Goal: Task Accomplishment & Management: Use online tool/utility

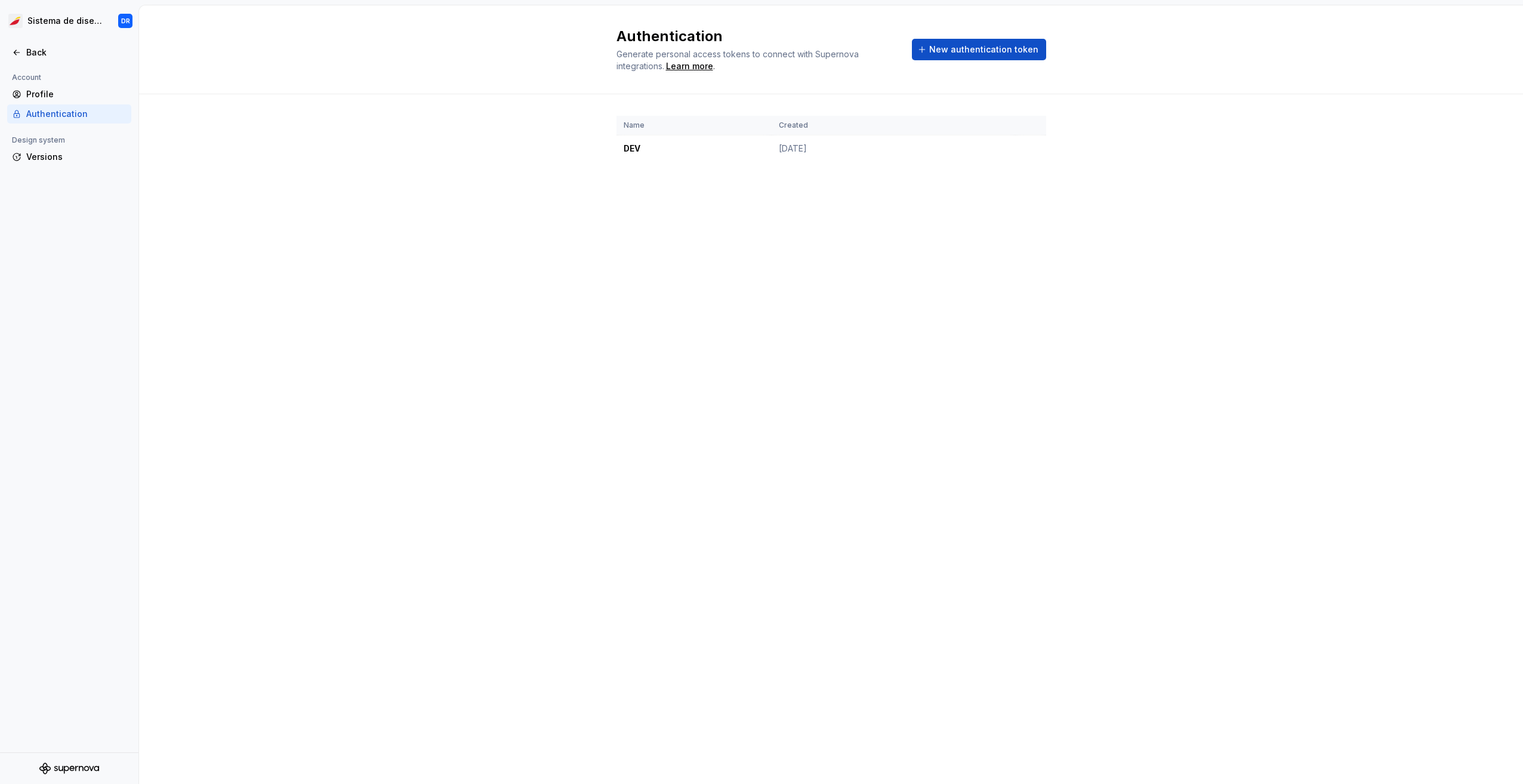
click at [50, 63] on div at bounding box center [69, 66] width 138 height 8
click at [48, 55] on div "Back" at bounding box center [76, 52] width 101 height 12
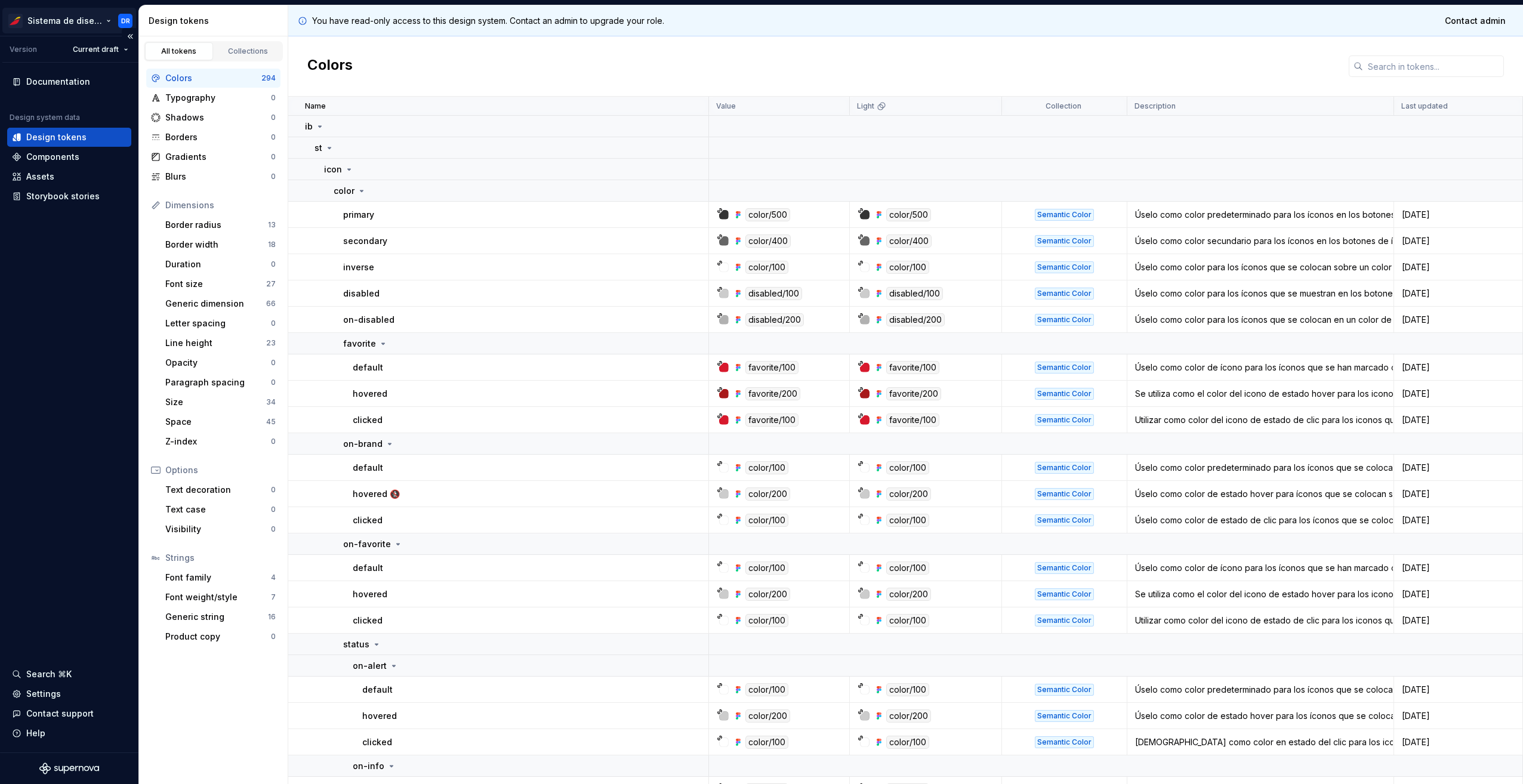
click at [100, 18] on html "Sistema de diseño Iberia DR Version Current draft Documentation Design system d…" at bounding box center [762, 392] width 1523 height 784
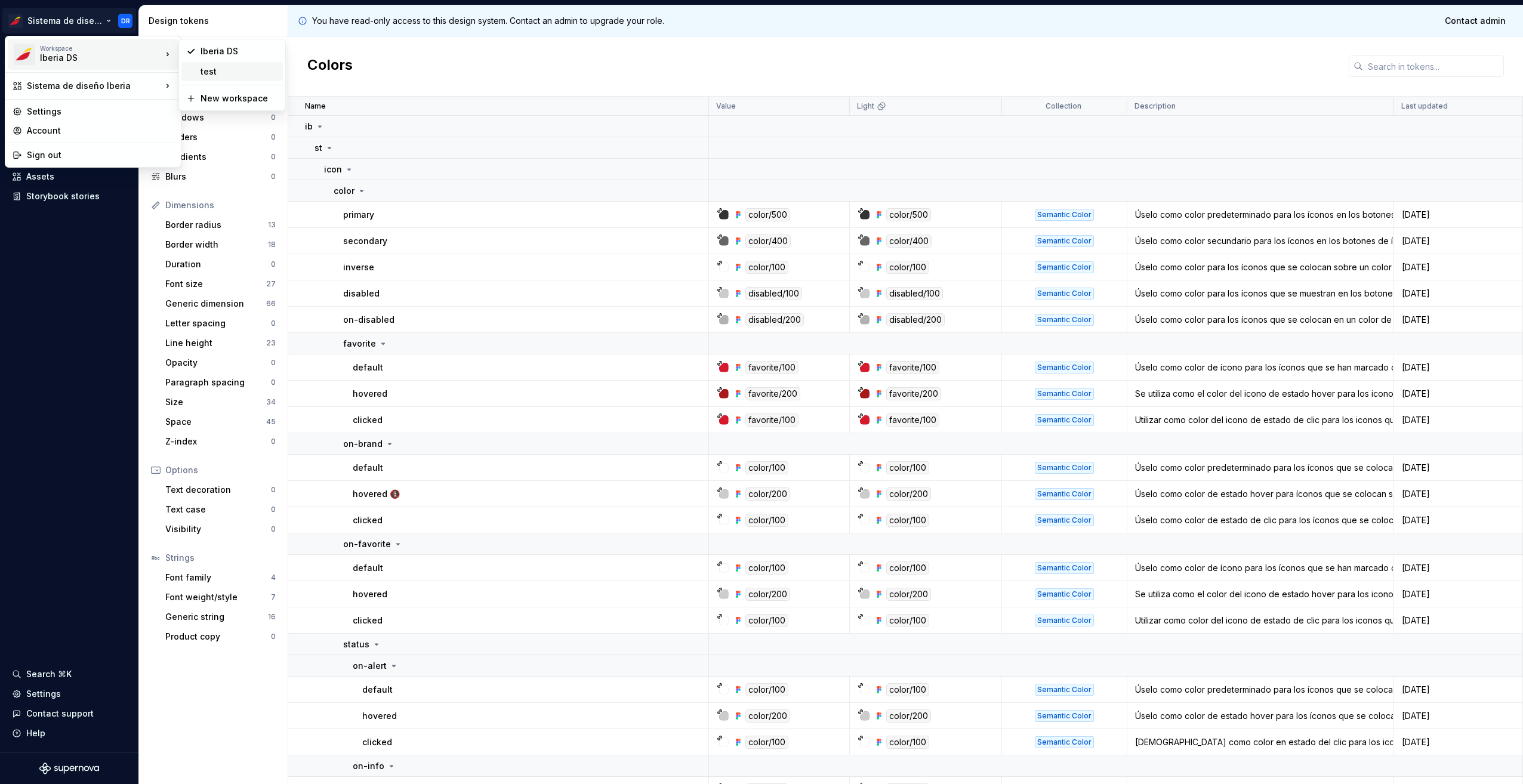
click at [235, 72] on div "test" at bounding box center [239, 71] width 78 height 12
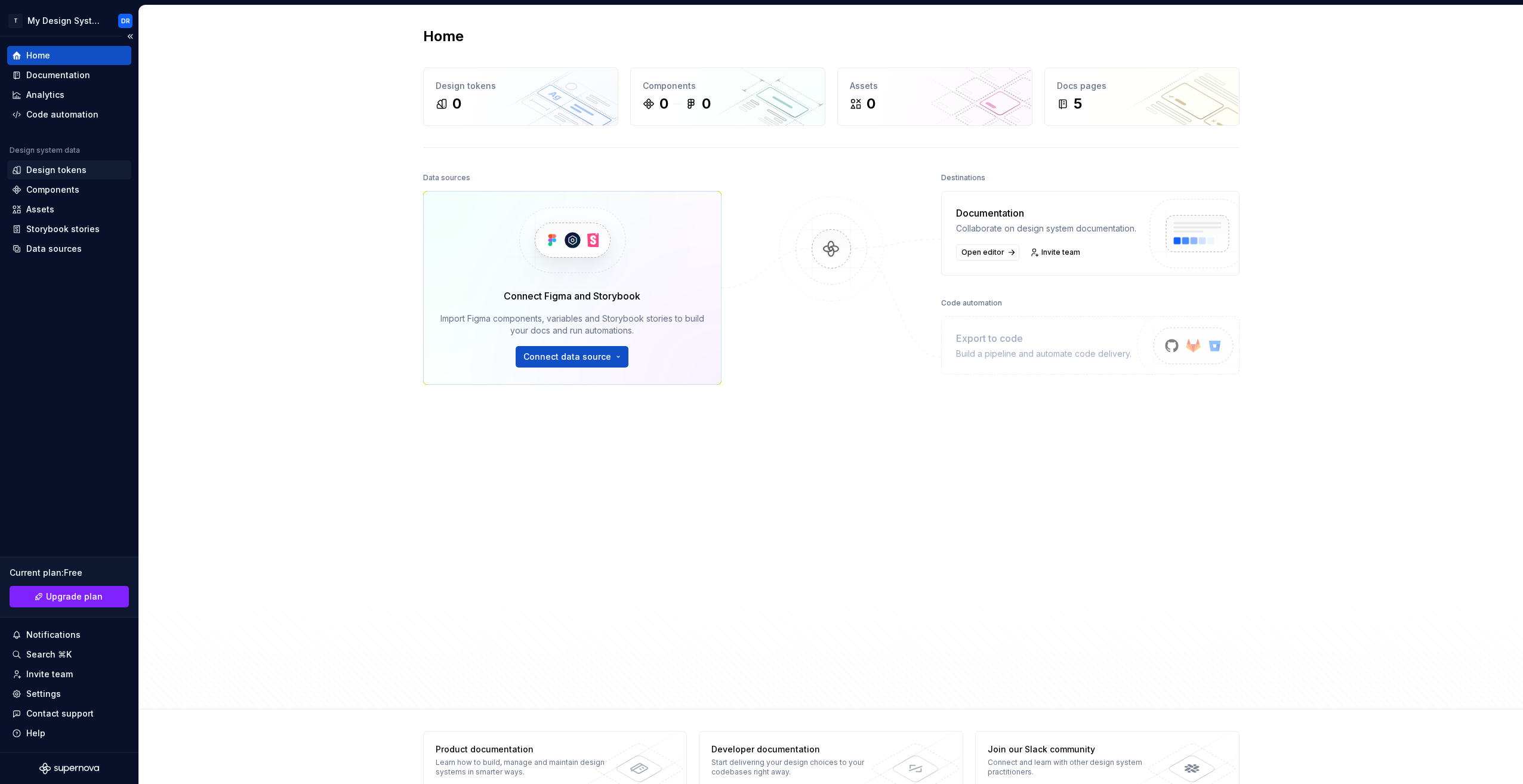
click at [53, 165] on div "Design tokens" at bounding box center [56, 169] width 60 height 12
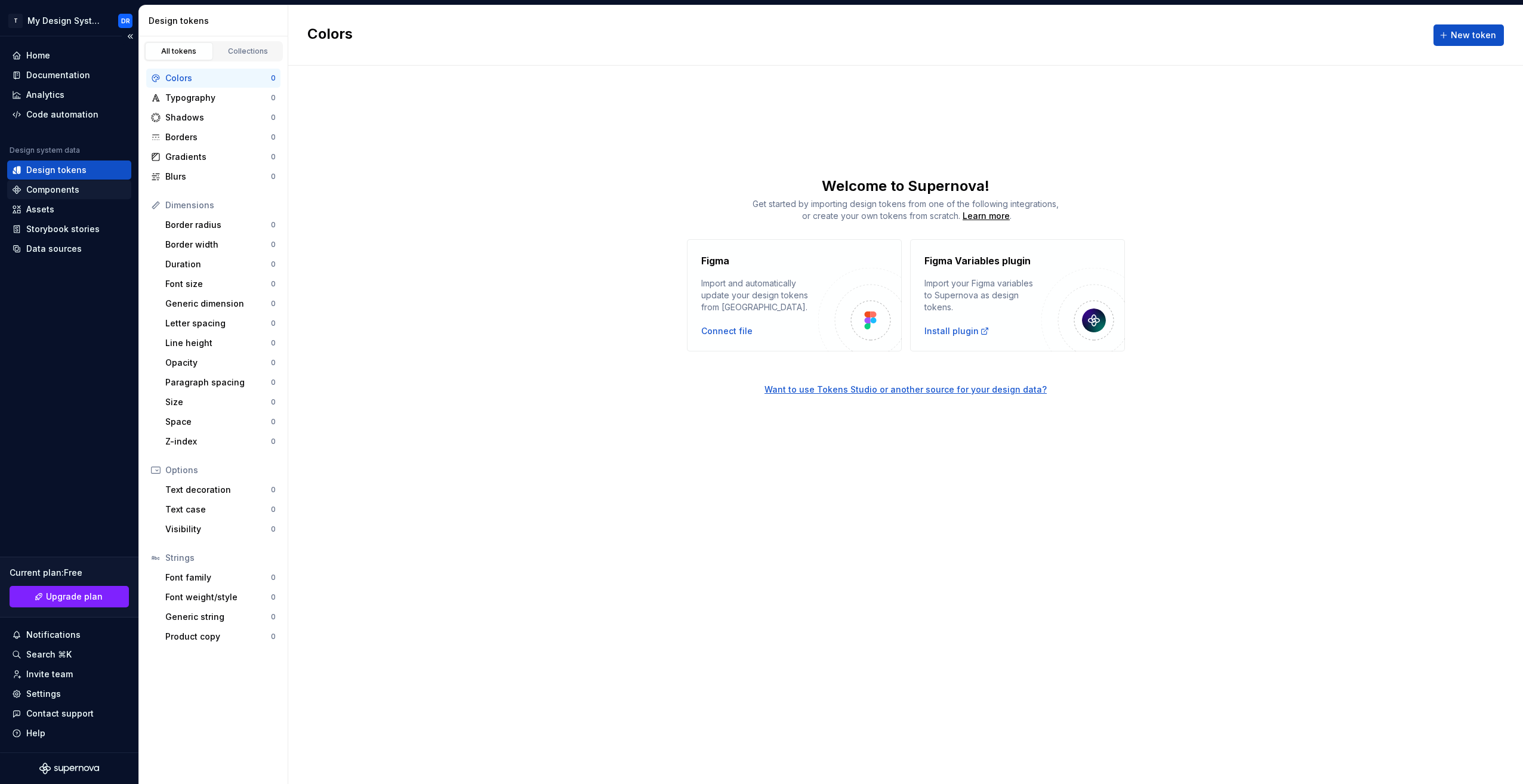
click at [79, 194] on div "Components" at bounding box center [69, 189] width 115 height 12
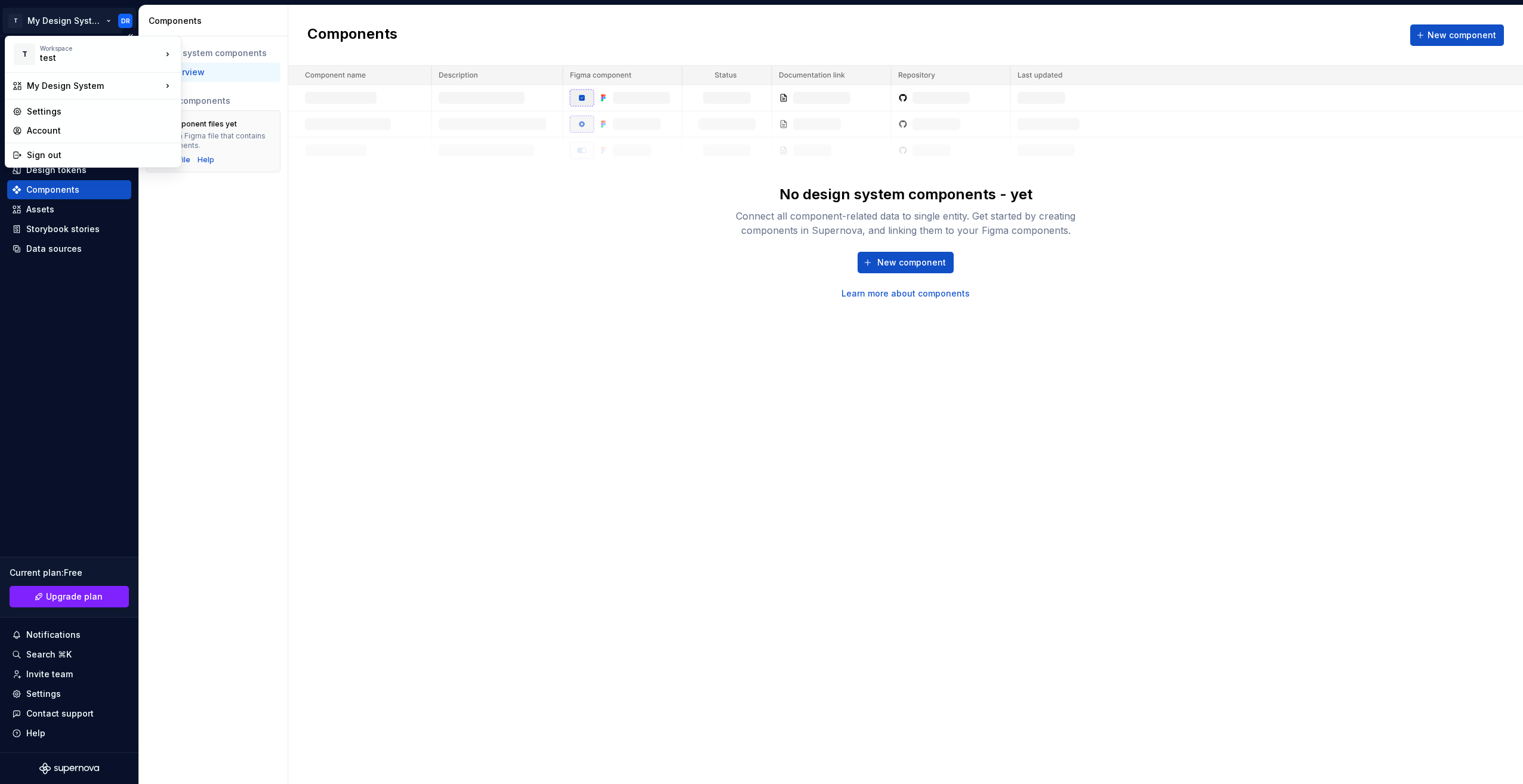
click at [83, 16] on html "T My Design System DR Home Documentation Analytics Code automation Design syste…" at bounding box center [762, 392] width 1523 height 784
drag, startPoint x: 285, startPoint y: 390, endPoint x: 248, endPoint y: 310, distance: 88.1
click at [285, 382] on html "T My Design System DR Home Documentation Analytics Code automation Design syste…" at bounding box center [762, 392] width 1523 height 784
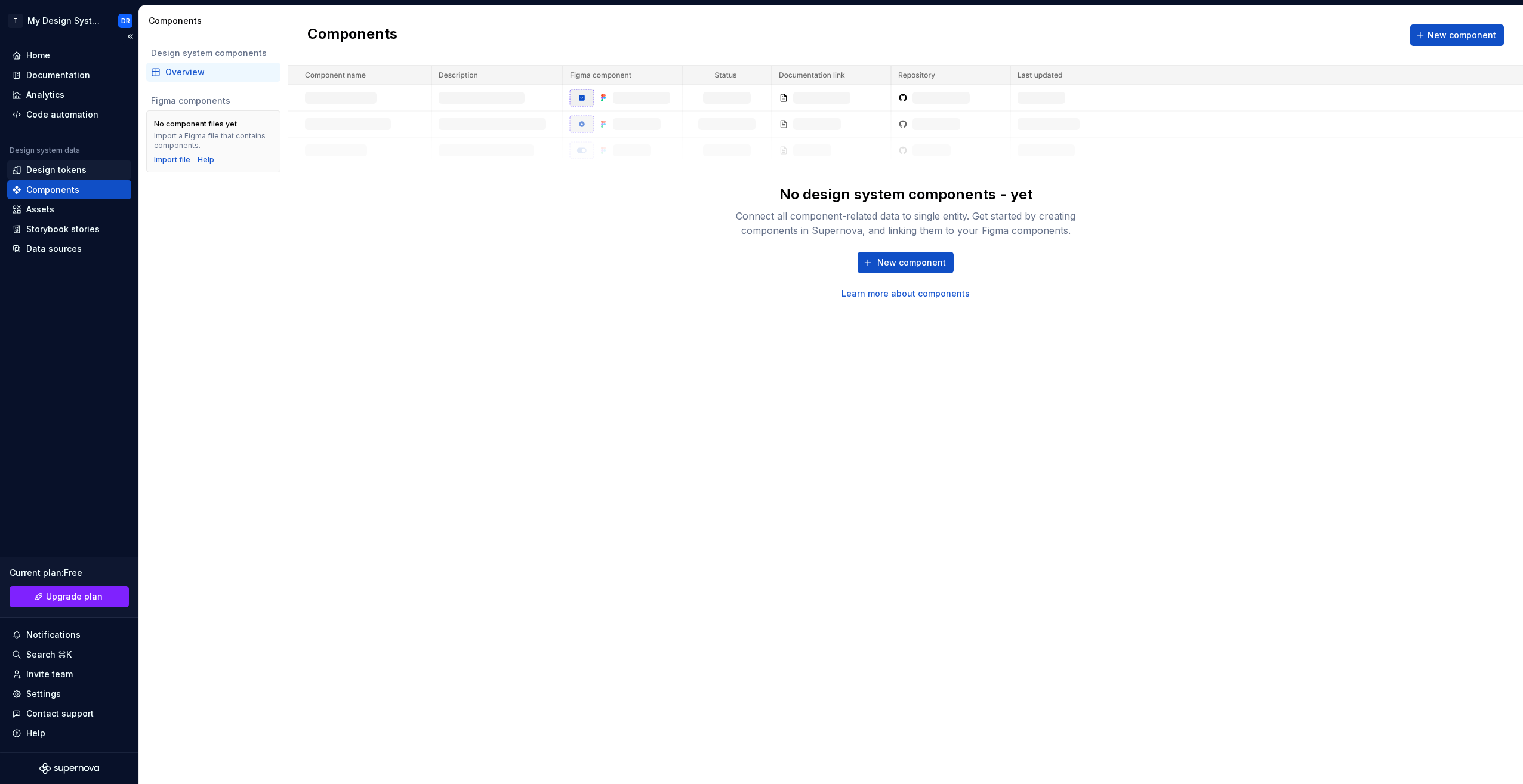
click at [70, 172] on div "Design tokens" at bounding box center [56, 169] width 60 height 12
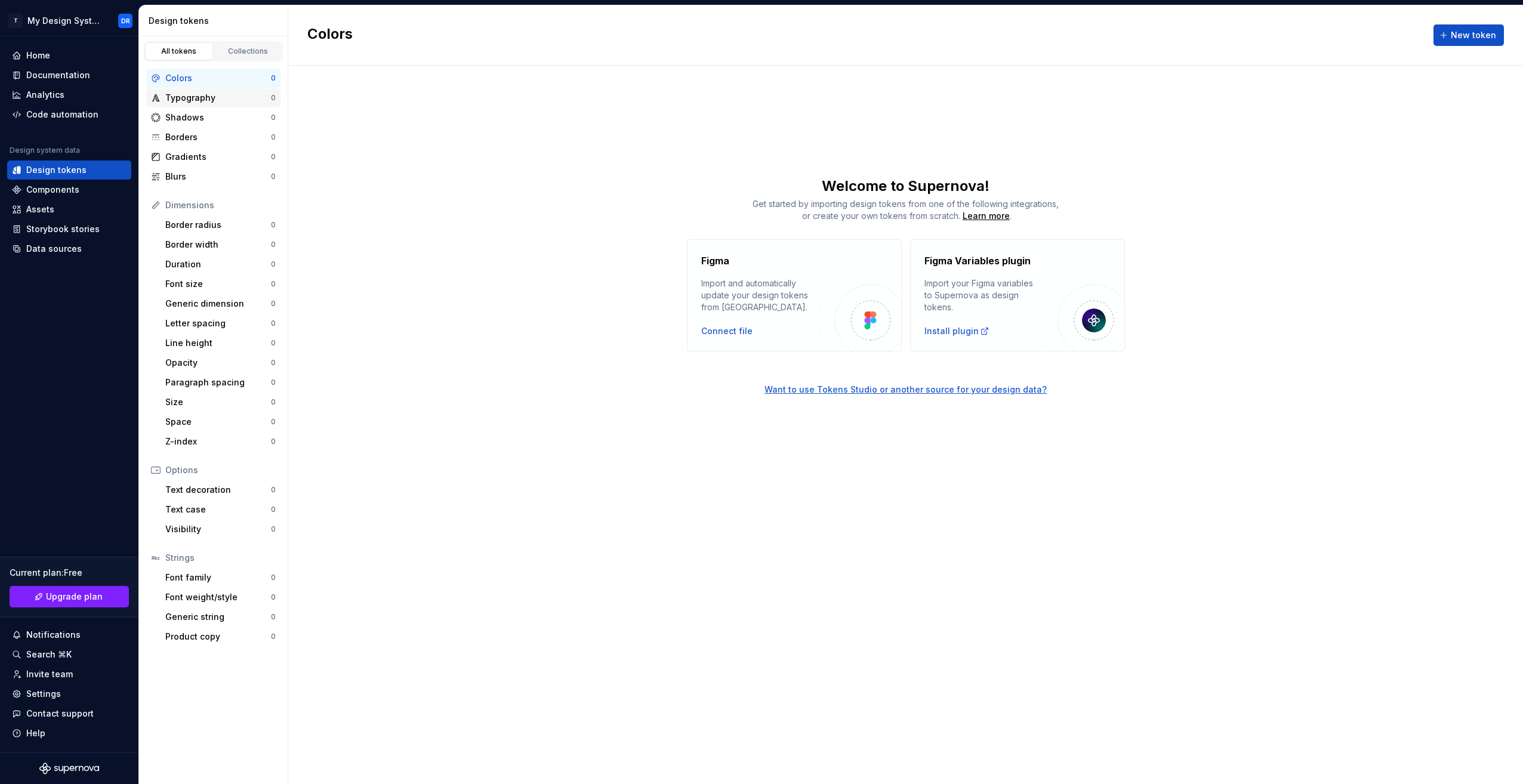
click at [205, 99] on div "Typography" at bounding box center [218, 97] width 106 height 12
click at [1465, 25] on button "New token" at bounding box center [1468, 35] width 70 height 22
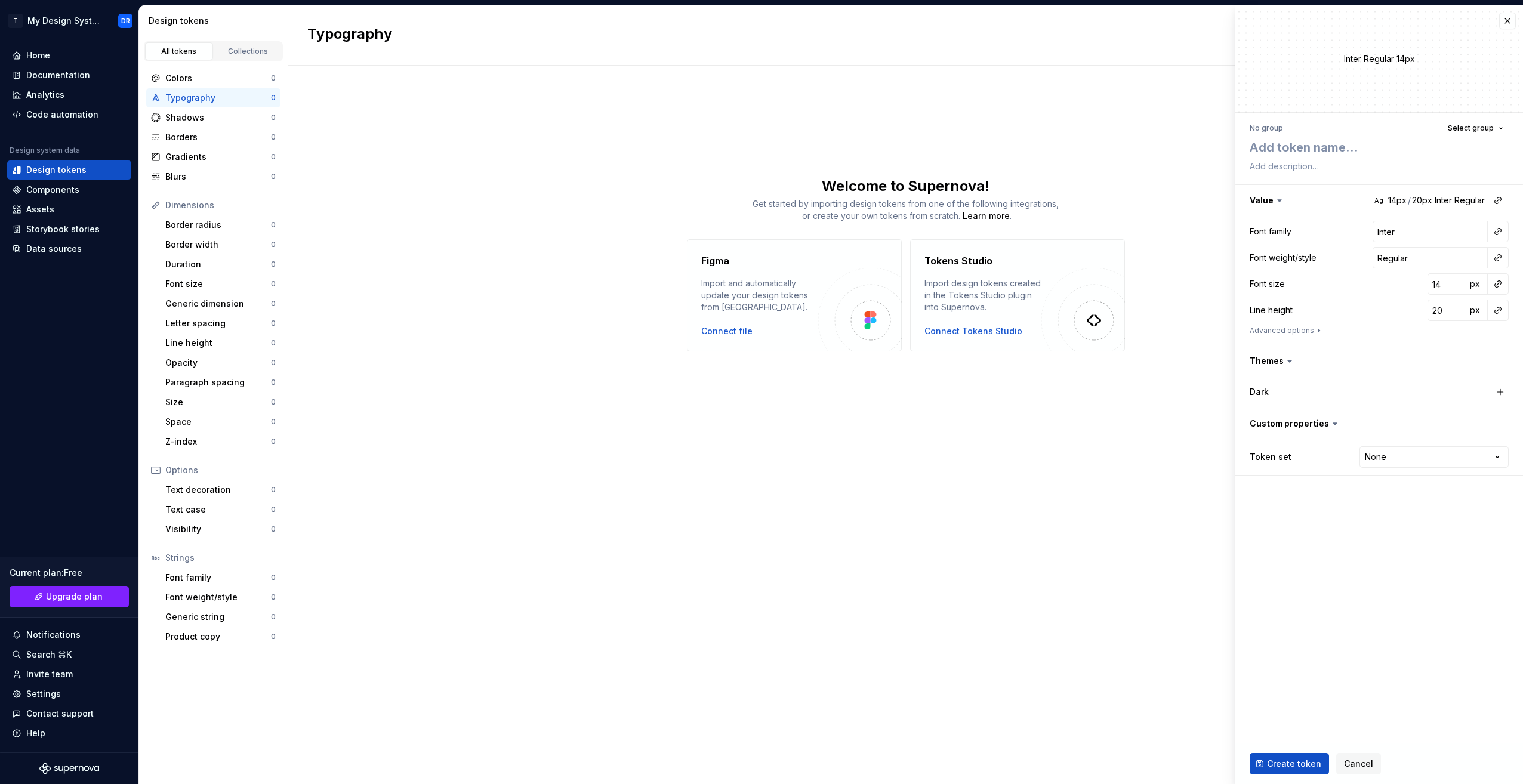
type textarea "*"
type textarea "i"
type textarea "*"
type textarea "ib"
type textarea "*"
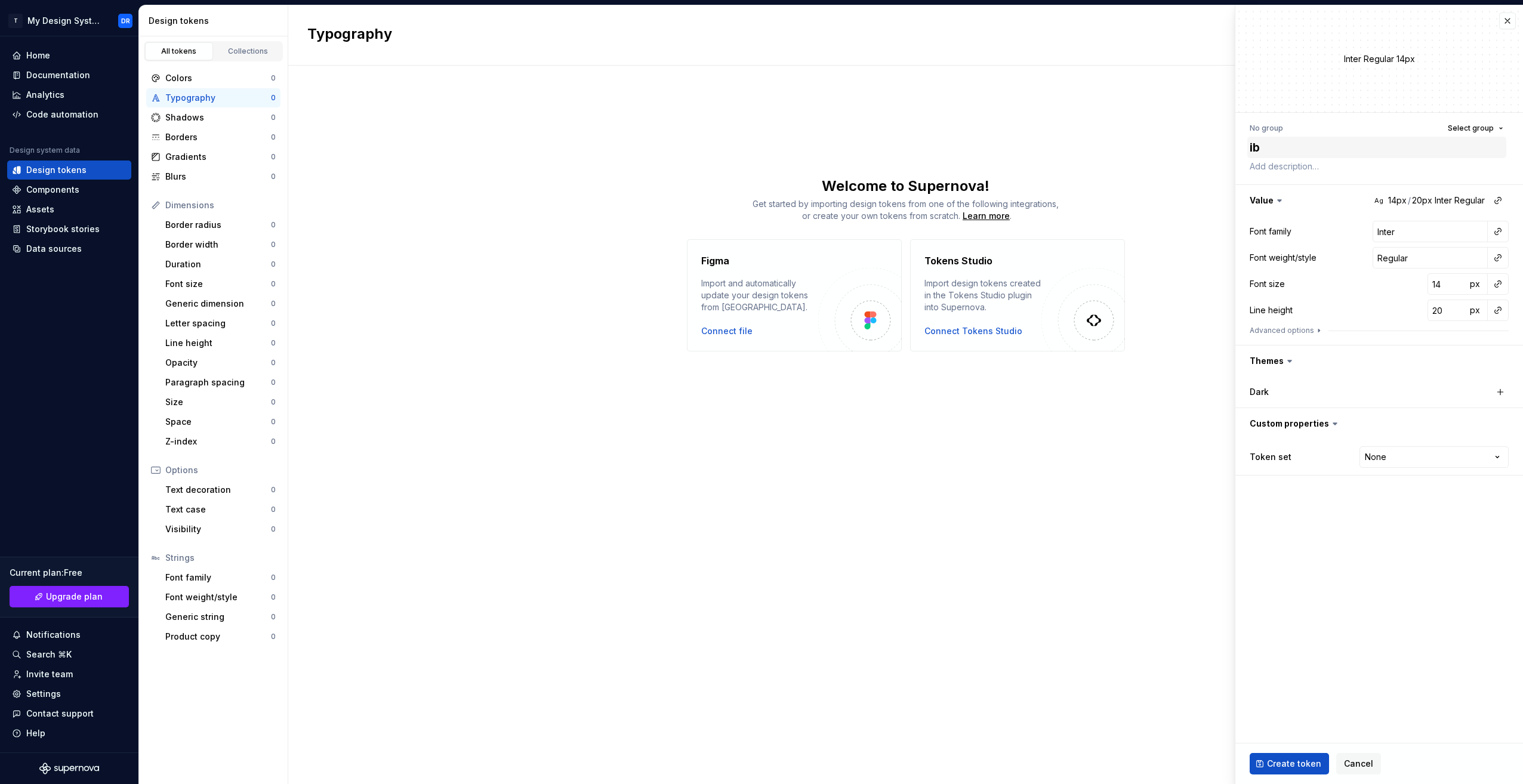
type textarea "ib-"
type textarea "*"
type textarea "ib-p"
type textarea "*"
type textarea "ib-pt"
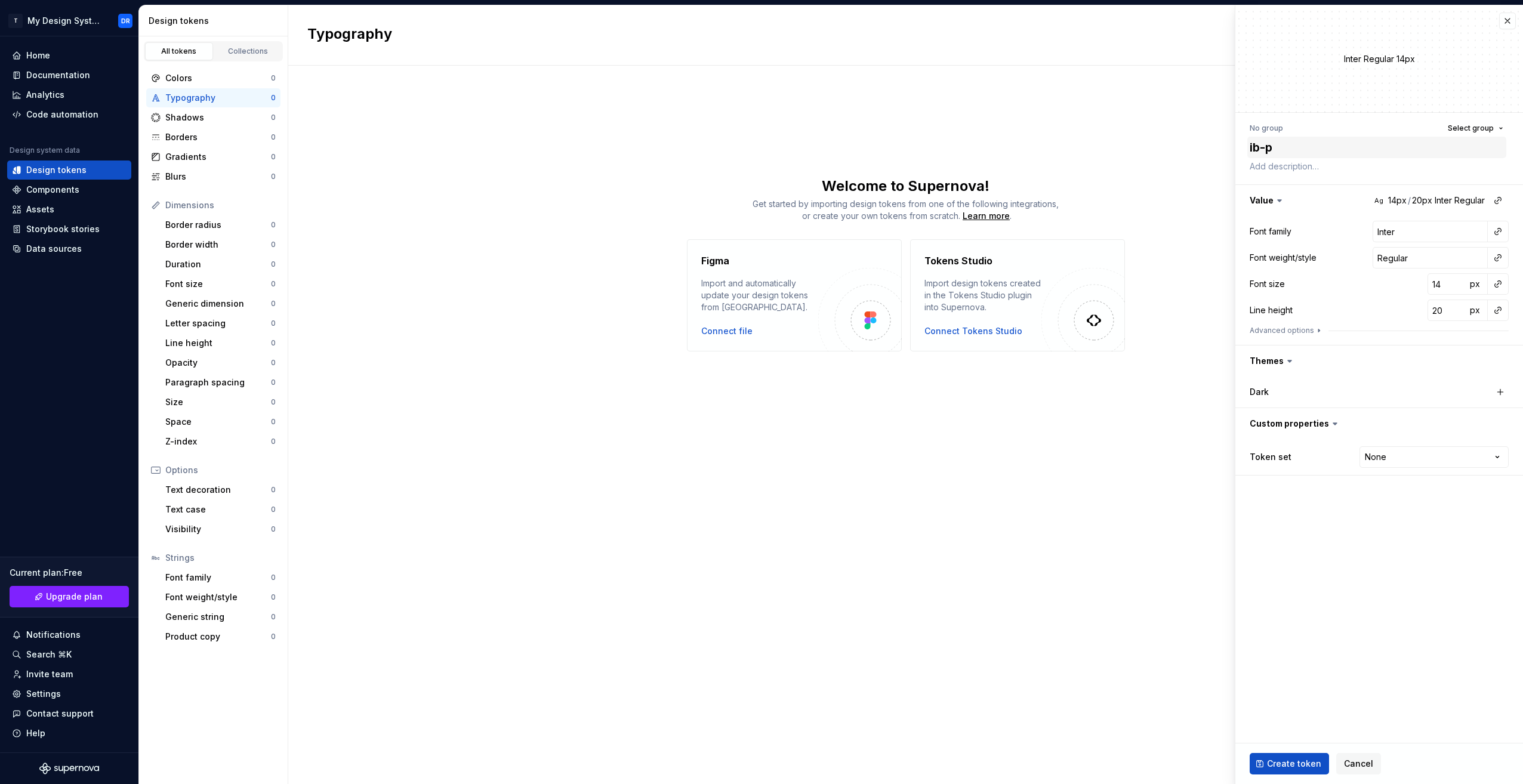
type textarea "*"
type textarea "ib-pt-"
type textarea "*"
type textarea "ib-pt-t"
type textarea "*"
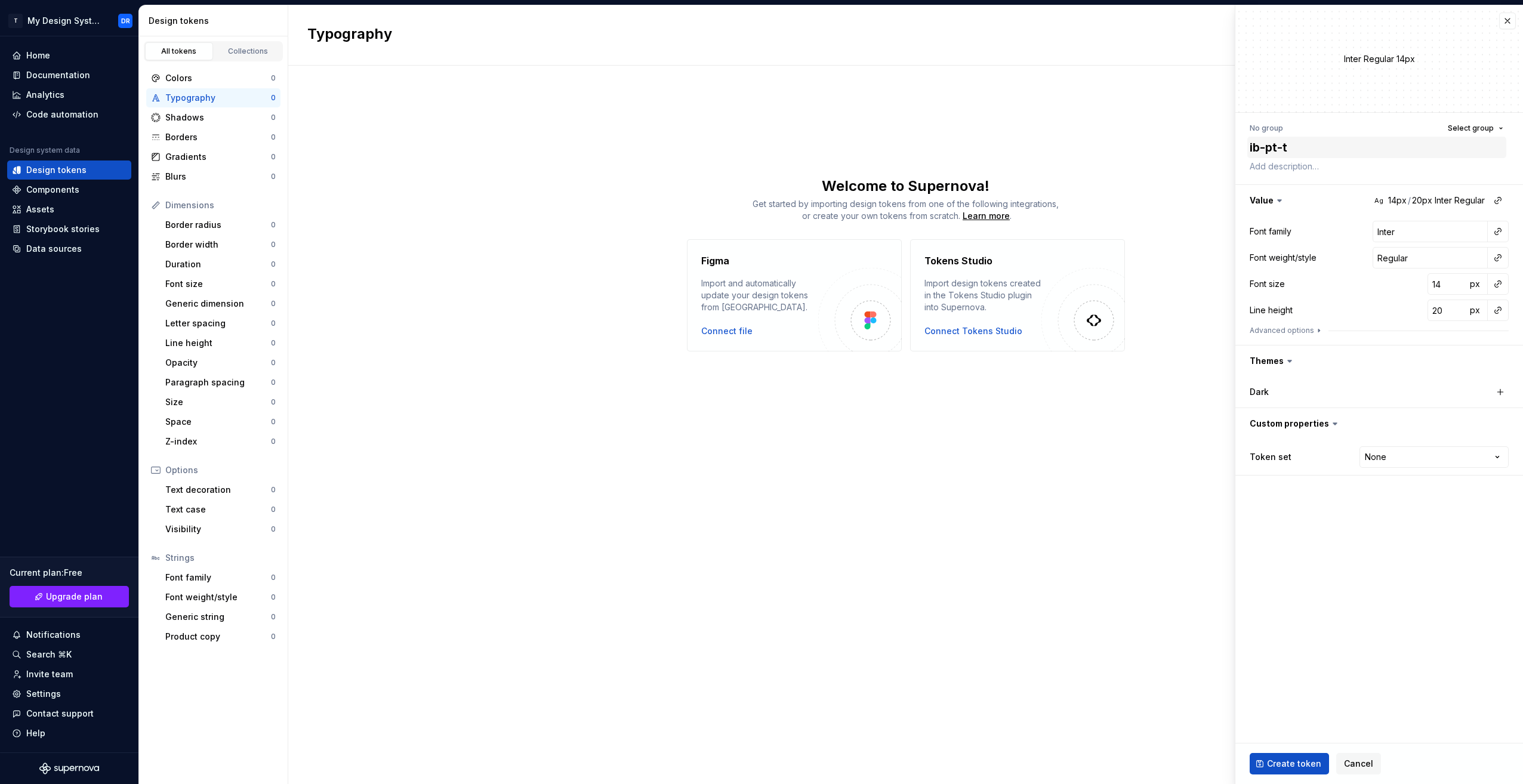
type textarea "ib-pt-te"
type textarea "*"
type textarea "ib-pt-tes"
type textarea "*"
type textarea "ib-pt-test"
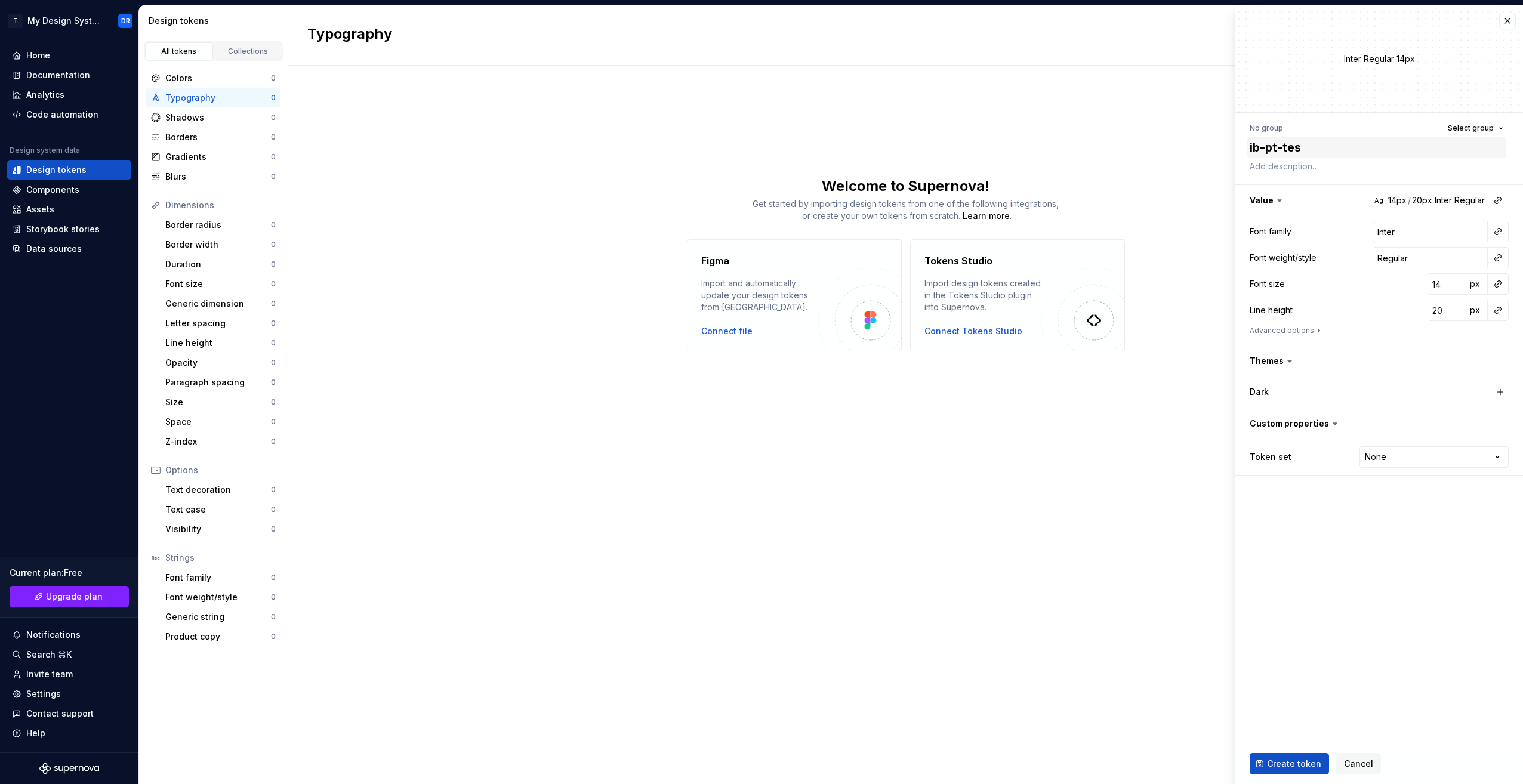
type textarea "*"
type textarea "ib-pt-test-"
type textarea "*"
type textarea "ib-pt-test-t"
type textarea "*"
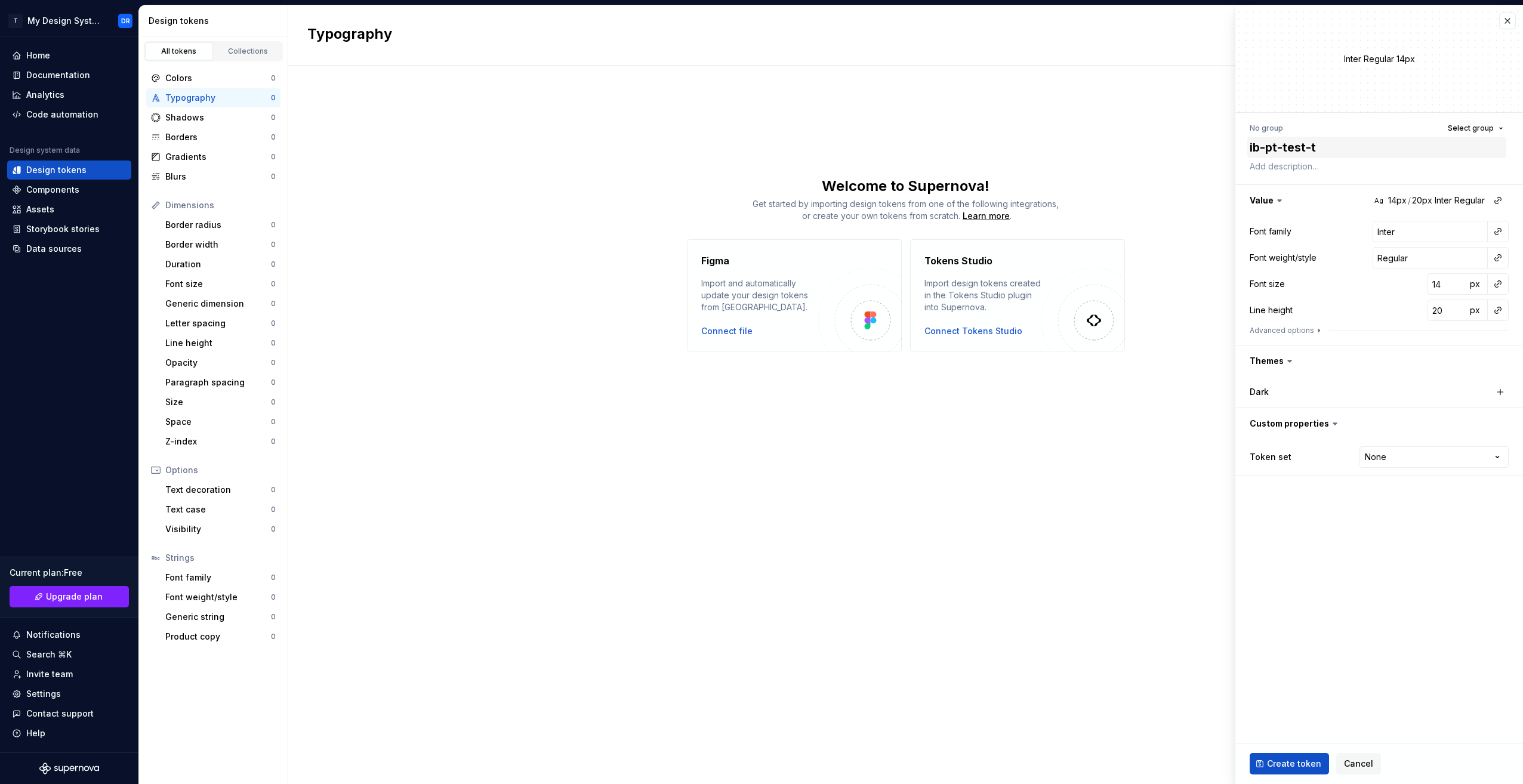
type textarea "ib-pt-test-te"
type textarea "*"
type textarea "ib-pt-test-tex"
type textarea "*"
type textarea "ib-pt-test-text"
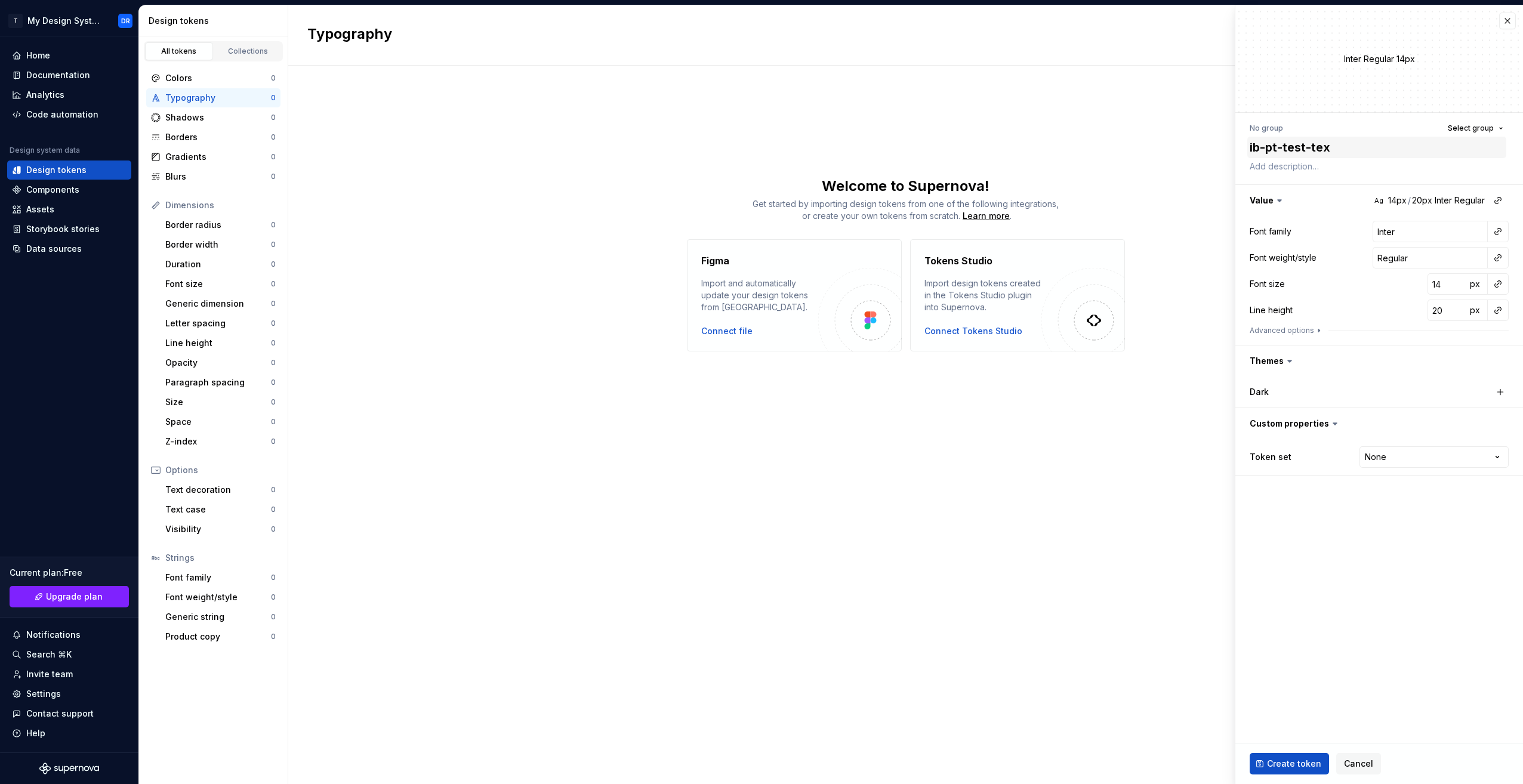
type textarea "*"
type textarea "ib-pt-test-text"
click at [1304, 332] on button "Advanced options" at bounding box center [1287, 330] width 74 height 9
click at [1480, 132] on span "Select group" at bounding box center [1471, 128] width 46 height 9
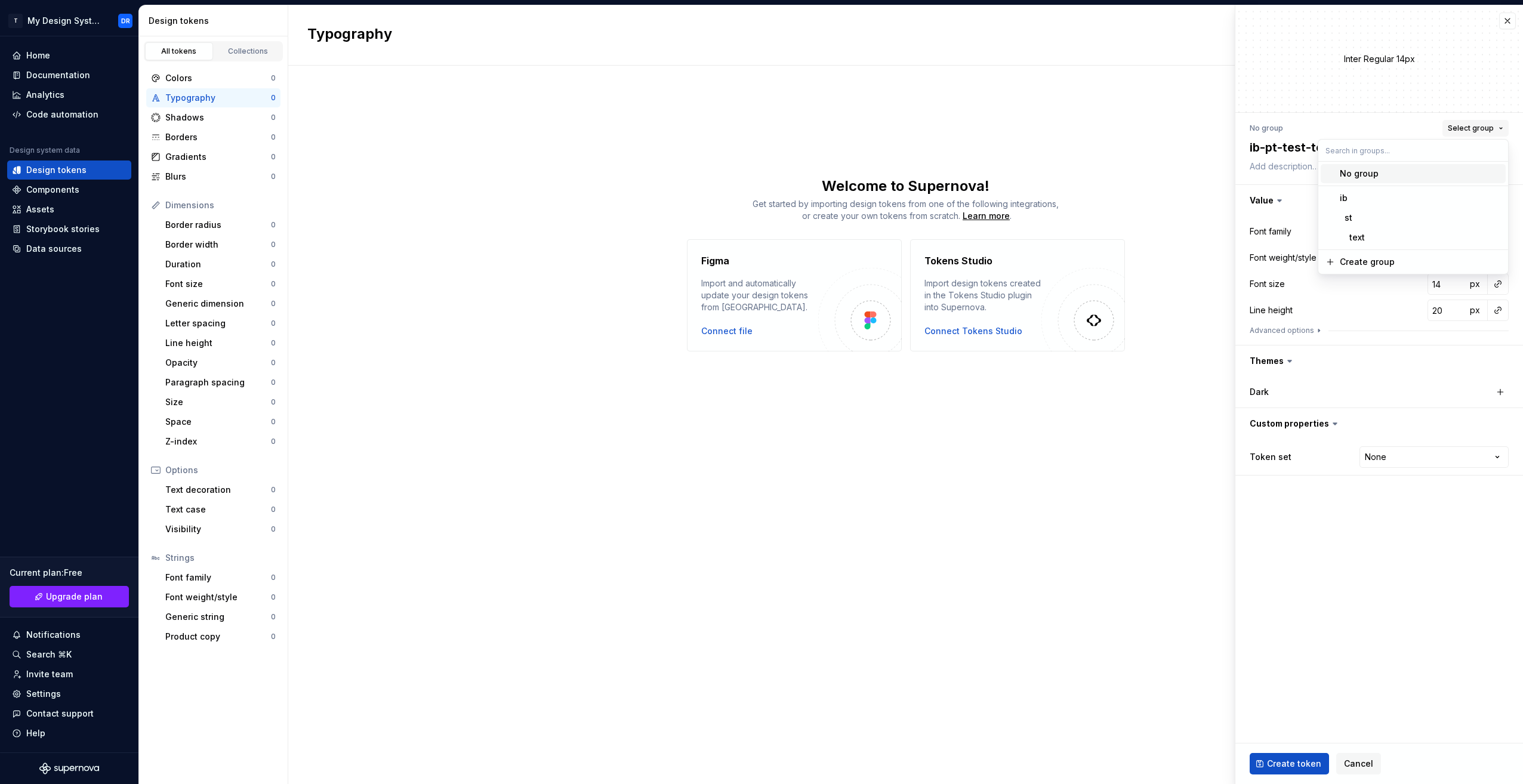
click at [1480, 132] on span "Select group" at bounding box center [1471, 128] width 46 height 9
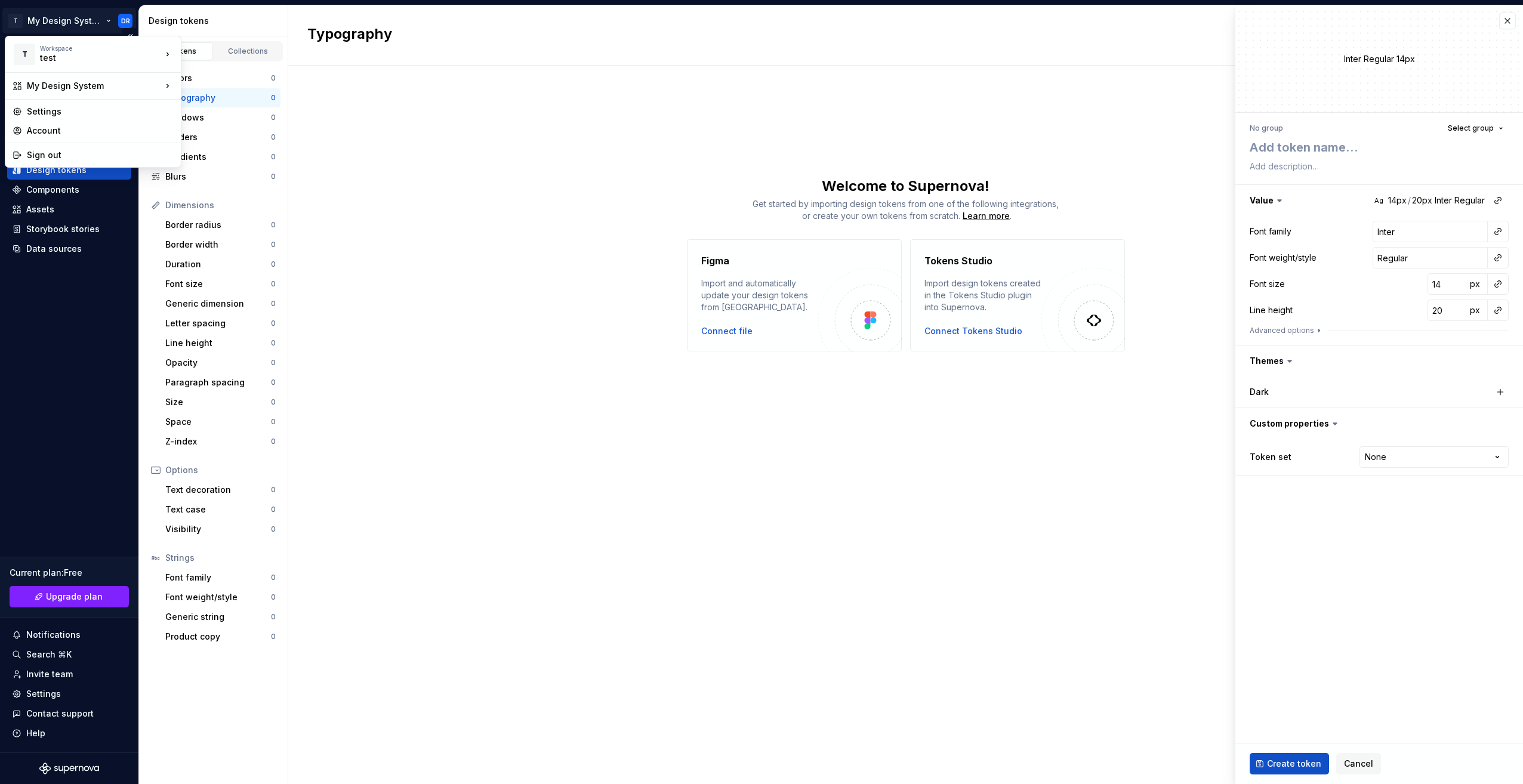
click at [84, 12] on html "T My Design System DR Home Documentation Analytics Code automation Design syste…" at bounding box center [762, 392] width 1523 height 784
click at [477, 311] on html "T My Design System DR Home Documentation Analytics Code automation Design syste…" at bounding box center [762, 392] width 1523 height 784
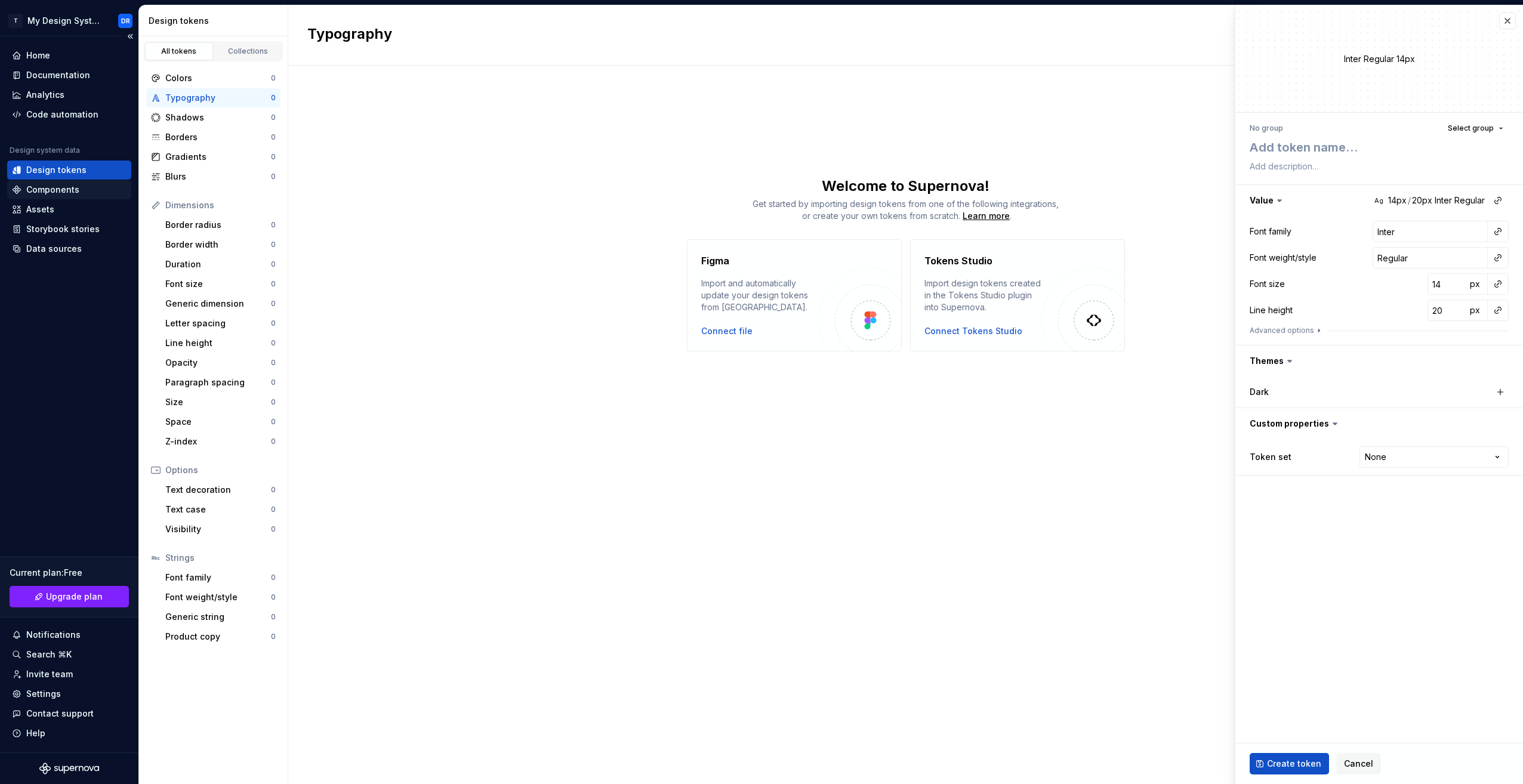
click at [58, 188] on div "Components" at bounding box center [53, 189] width 53 height 12
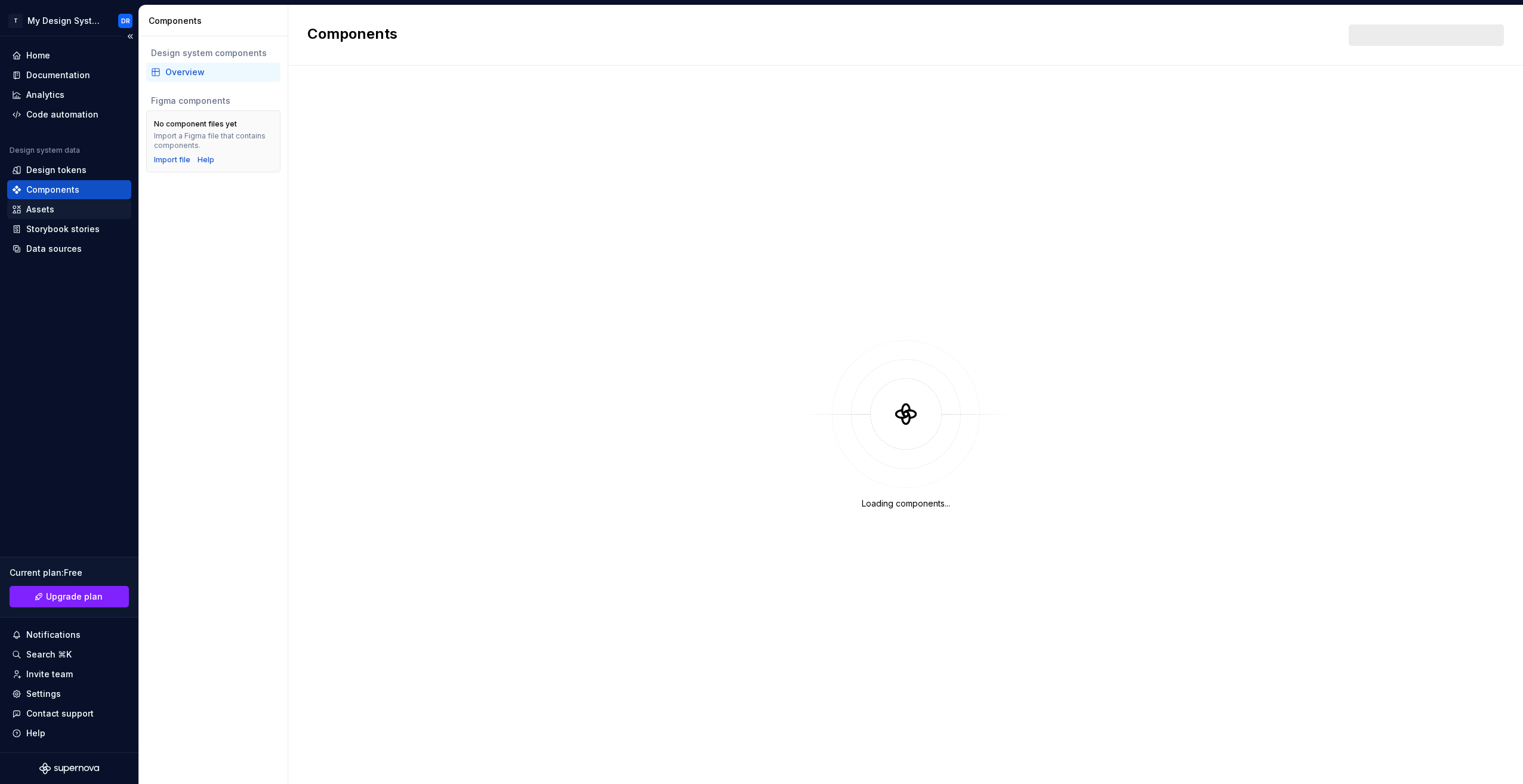
click at [61, 205] on div "Assets" at bounding box center [69, 209] width 115 height 12
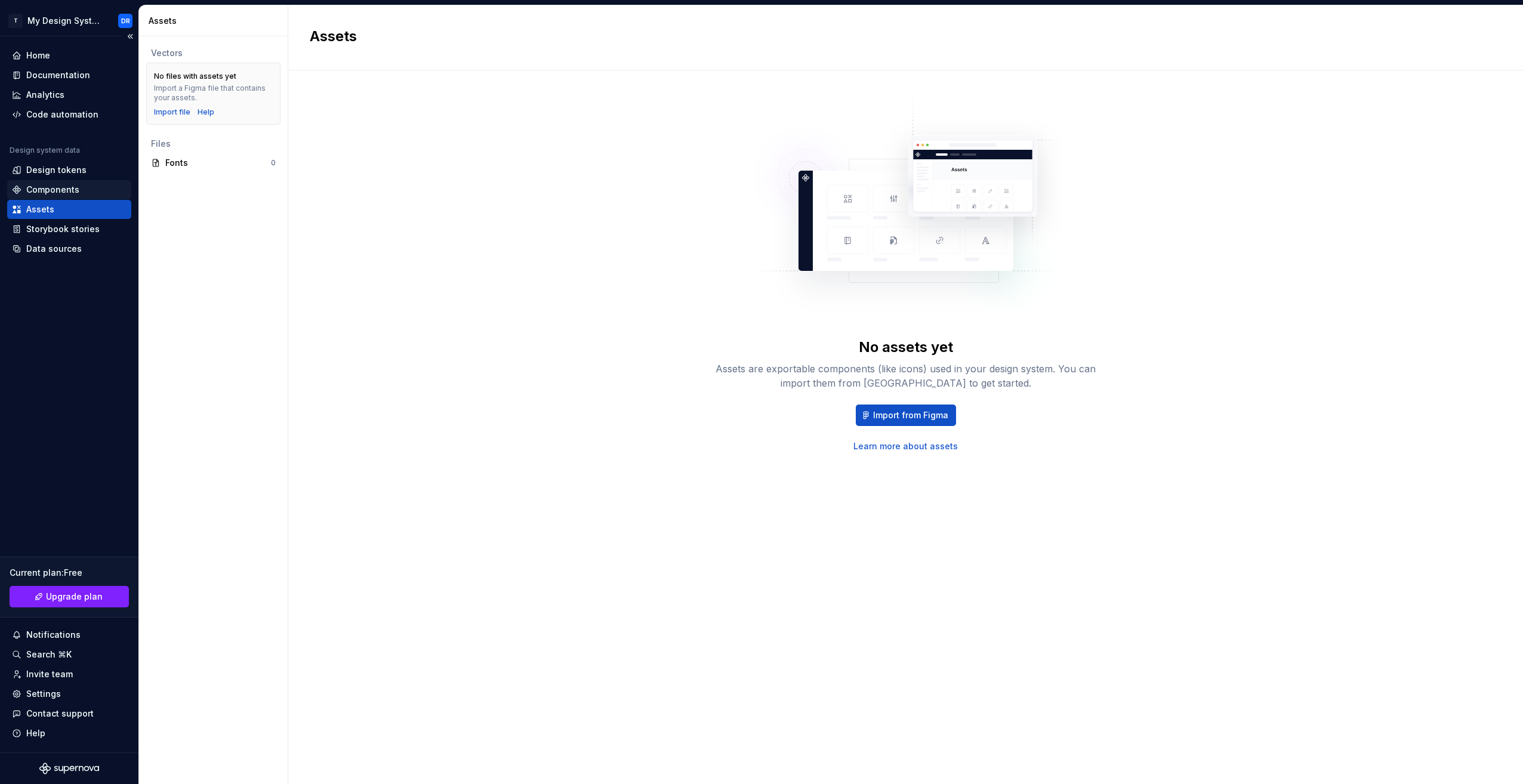
click at [77, 189] on div "Components" at bounding box center [53, 189] width 53 height 12
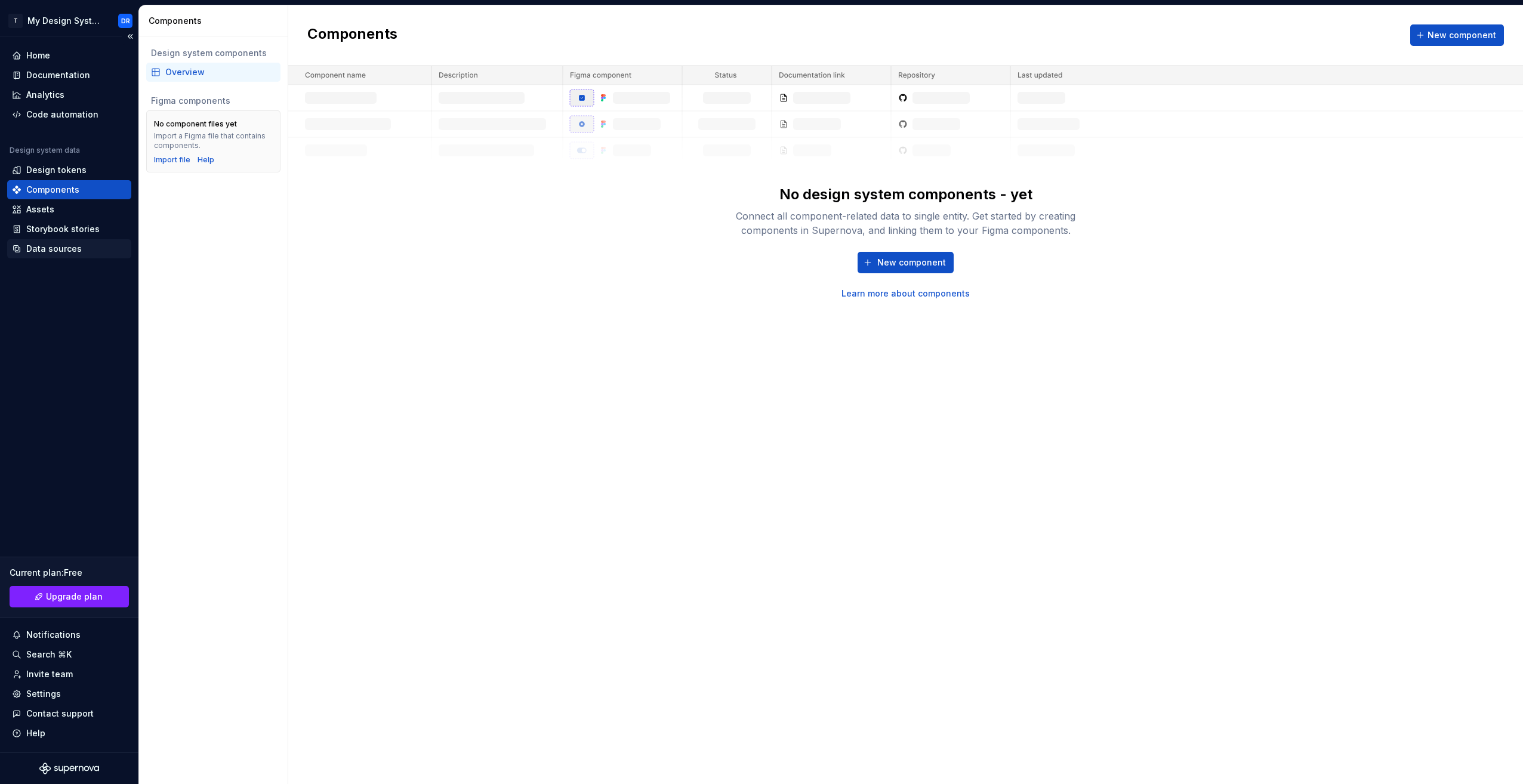
click at [66, 246] on div "Data sources" at bounding box center [53, 248] width 55 height 12
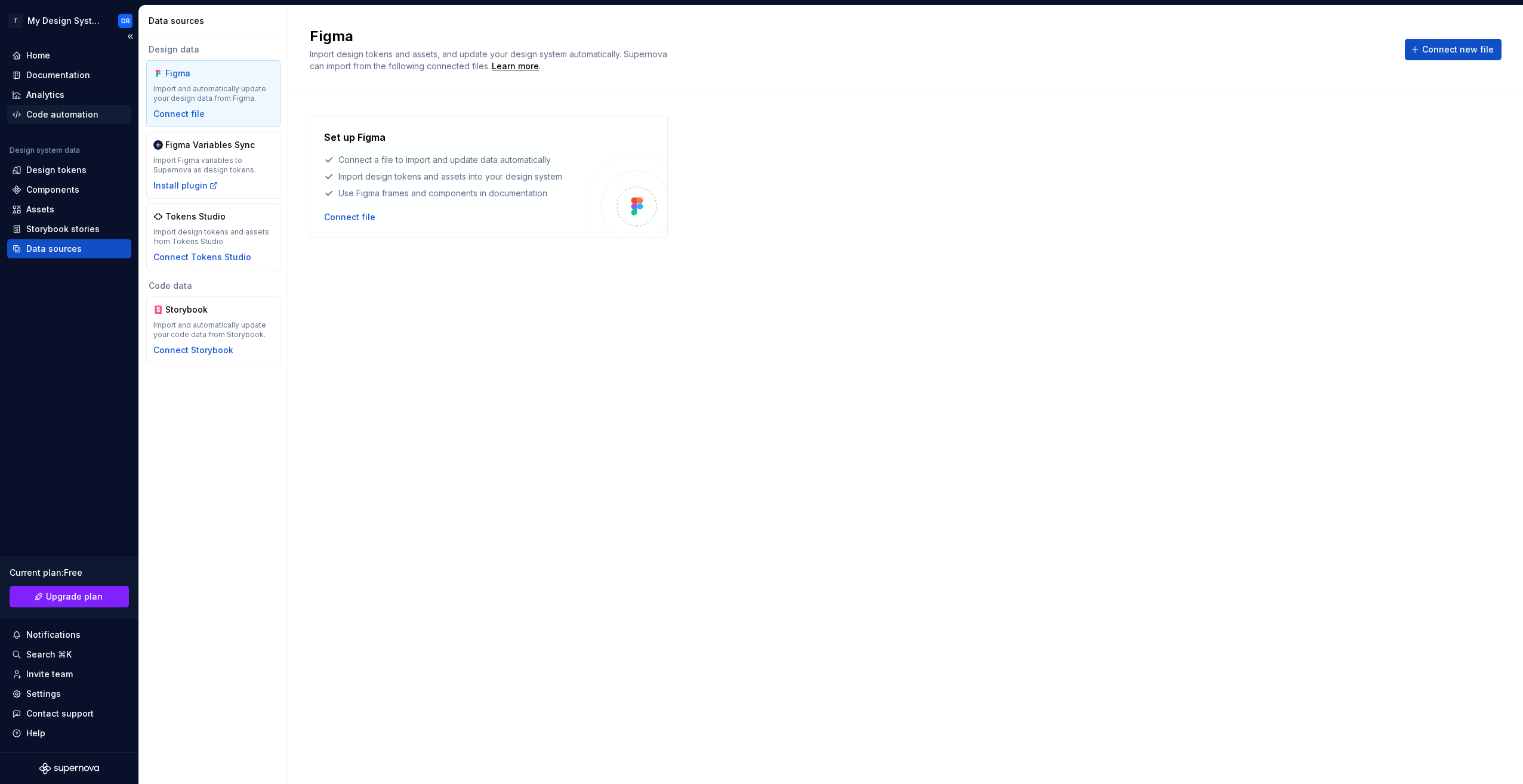
click at [86, 114] on div "Code automation" at bounding box center [62, 114] width 72 height 12
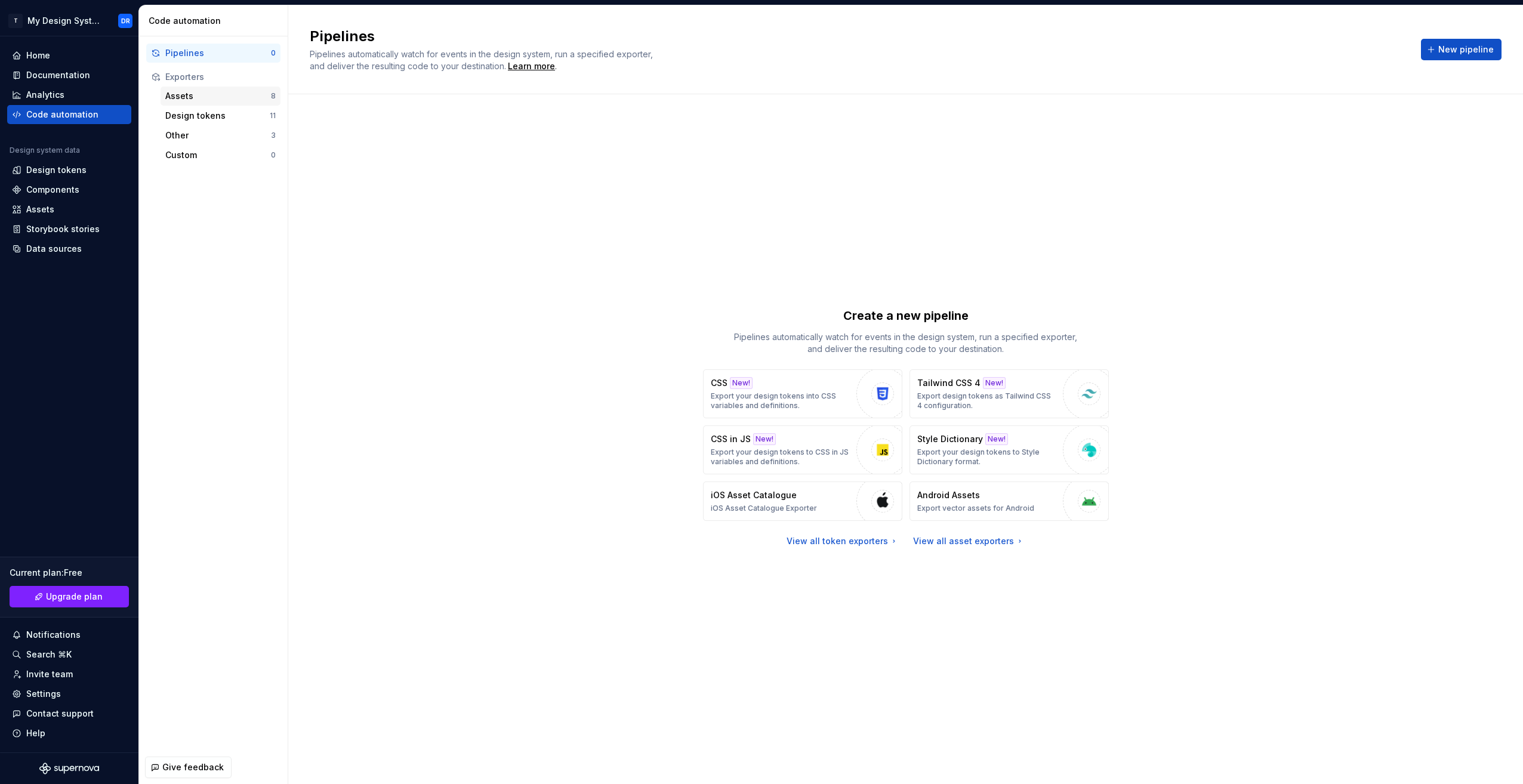
click at [233, 102] on div "Assets 8" at bounding box center [220, 96] width 120 height 19
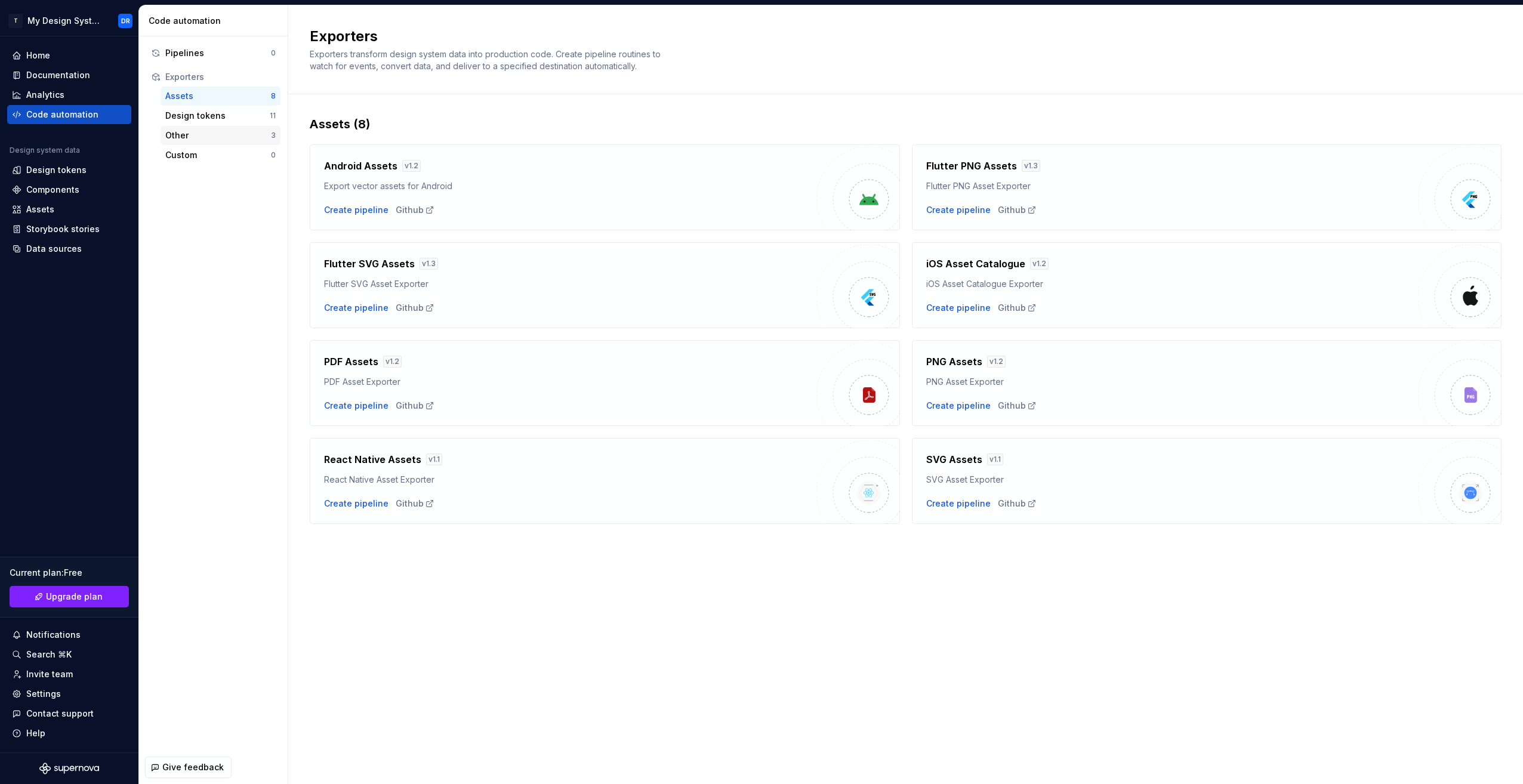
click at [225, 138] on div "Other" at bounding box center [218, 135] width 106 height 12
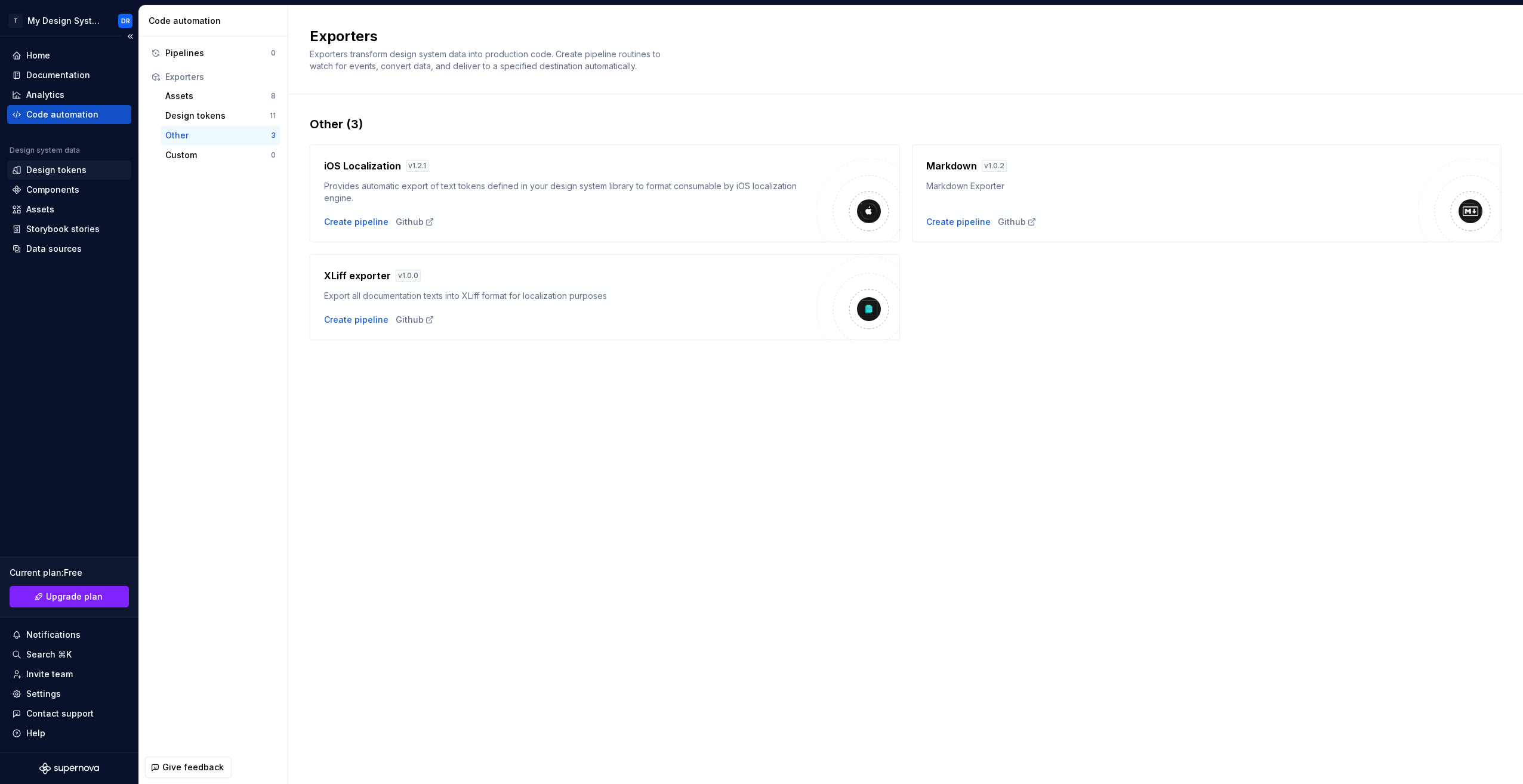
click at [60, 171] on div "Design tokens" at bounding box center [56, 169] width 60 height 12
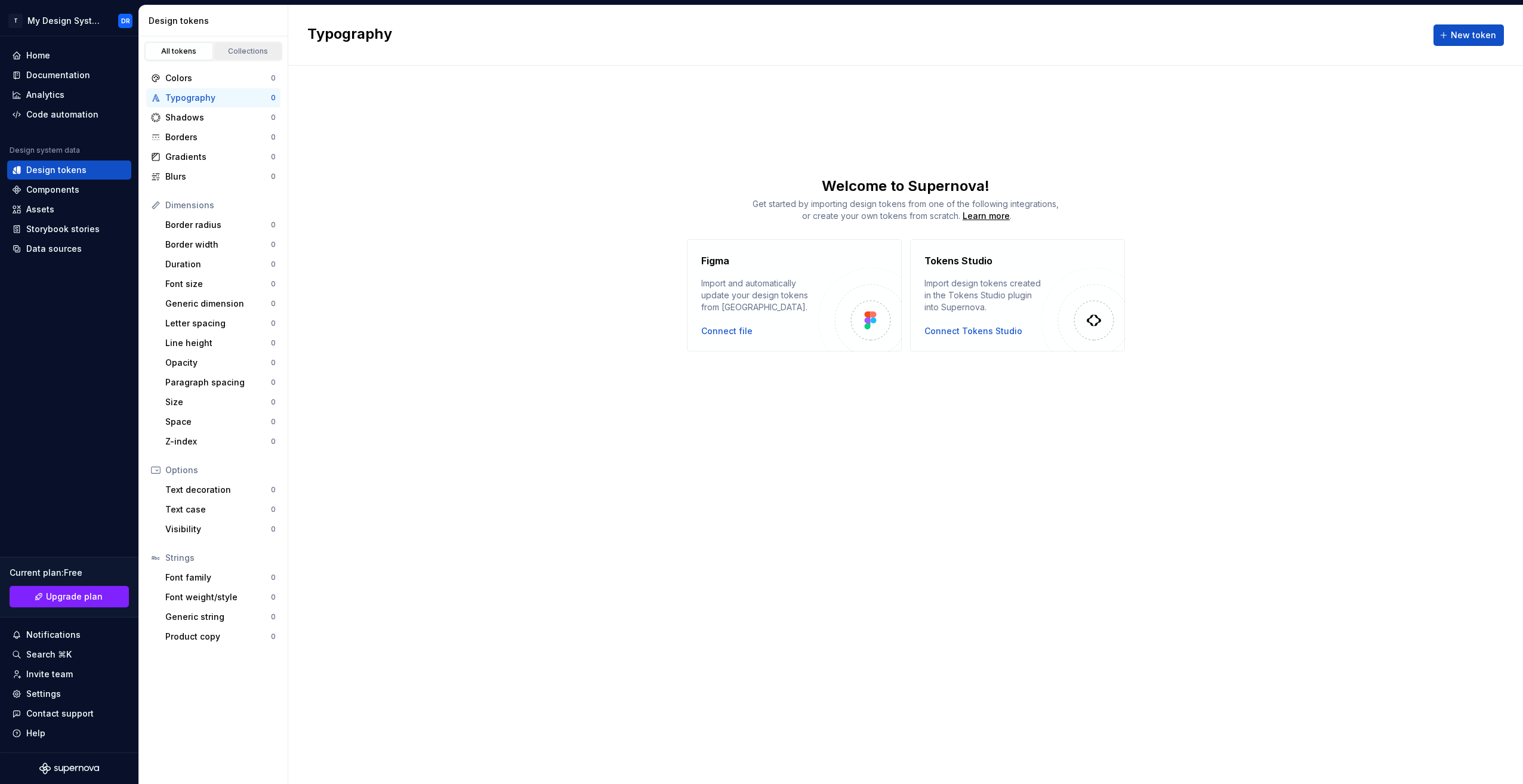
click at [248, 47] on div "Collections" at bounding box center [248, 51] width 60 height 9
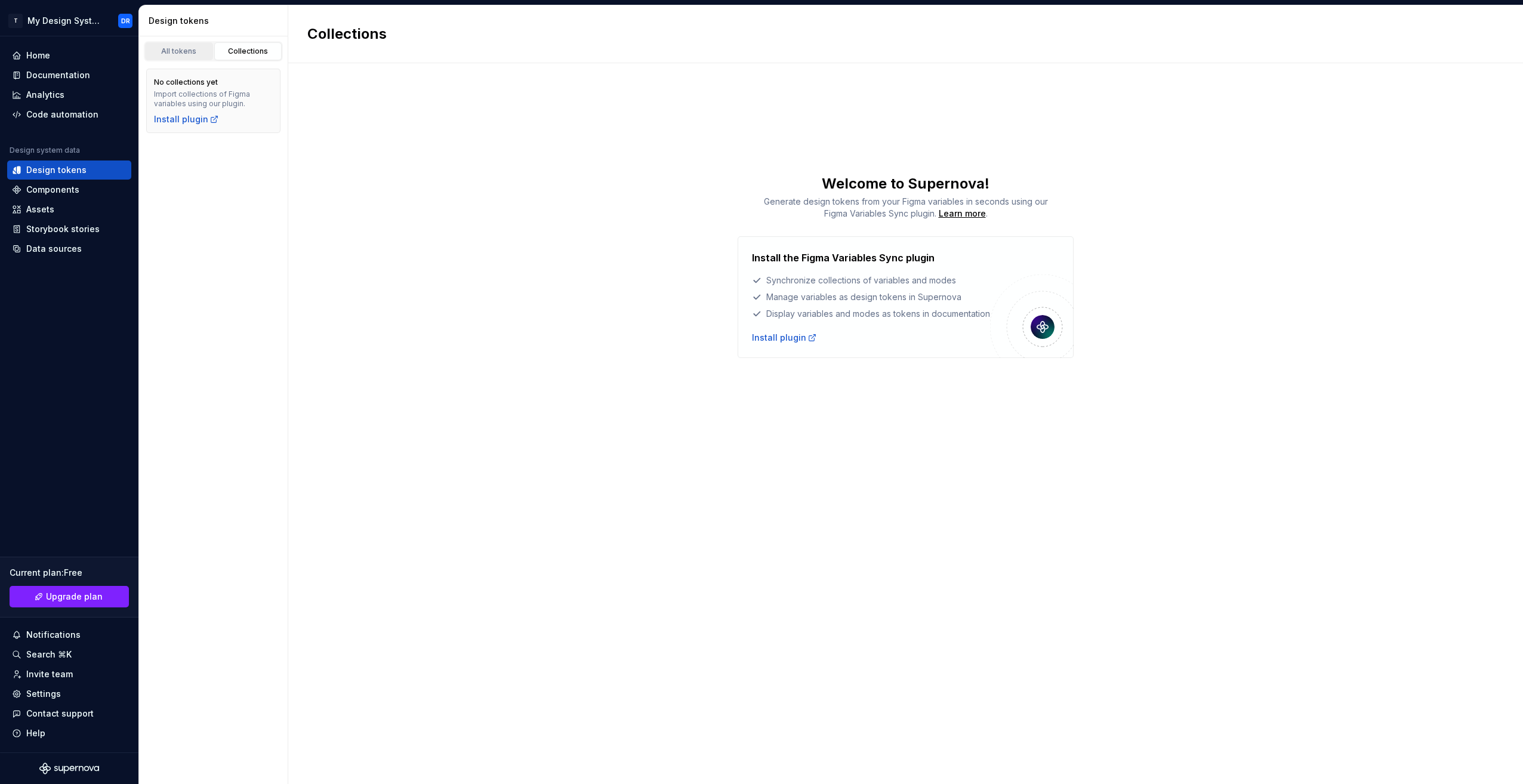
click at [176, 43] on link "All tokens" at bounding box center [179, 51] width 68 height 18
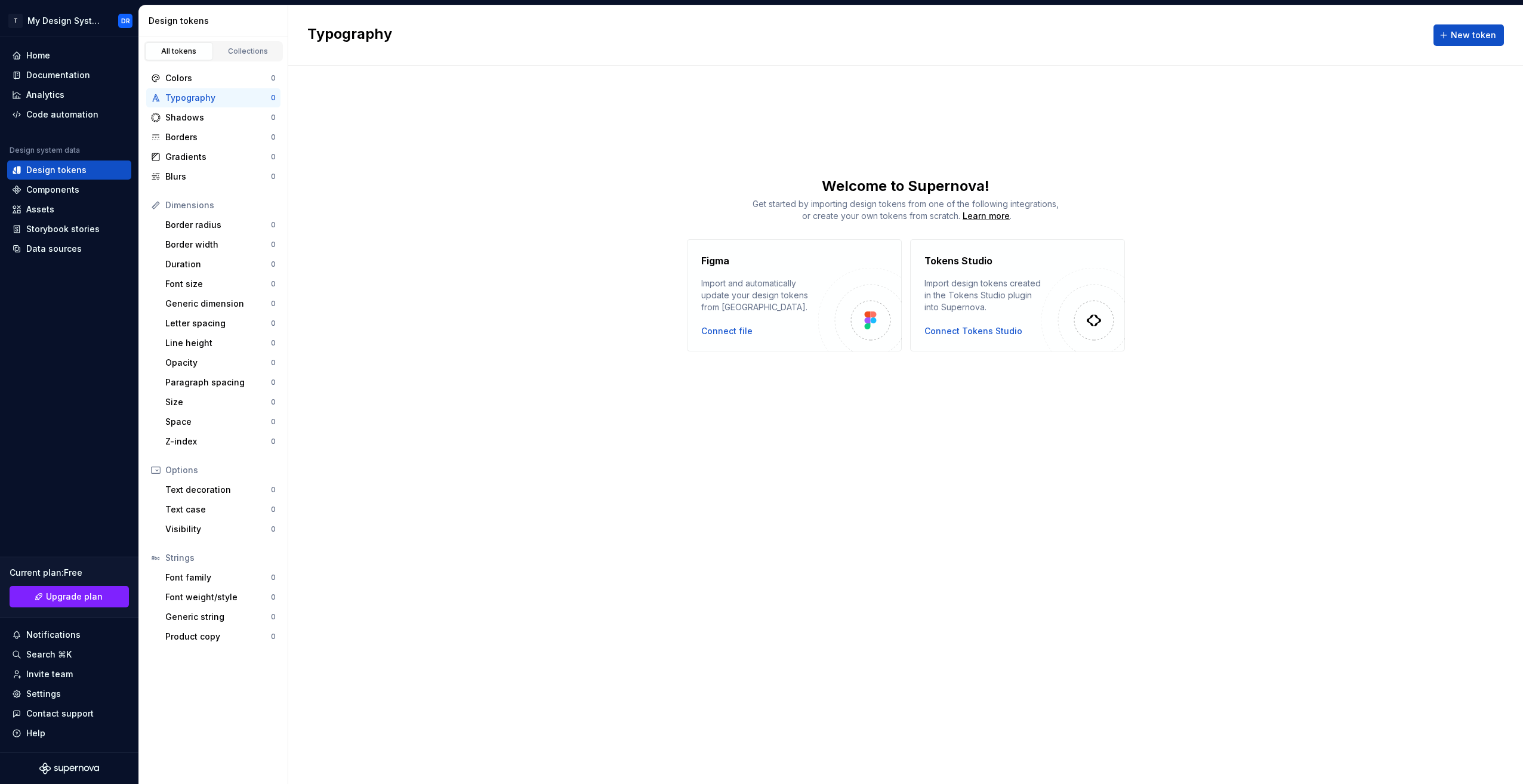
click at [227, 99] on div "Typography" at bounding box center [218, 97] width 106 height 12
click at [1491, 27] on div "Typography New token" at bounding box center [905, 35] width 1235 height 60
click at [1480, 32] on span "New token" at bounding box center [1473, 35] width 45 height 12
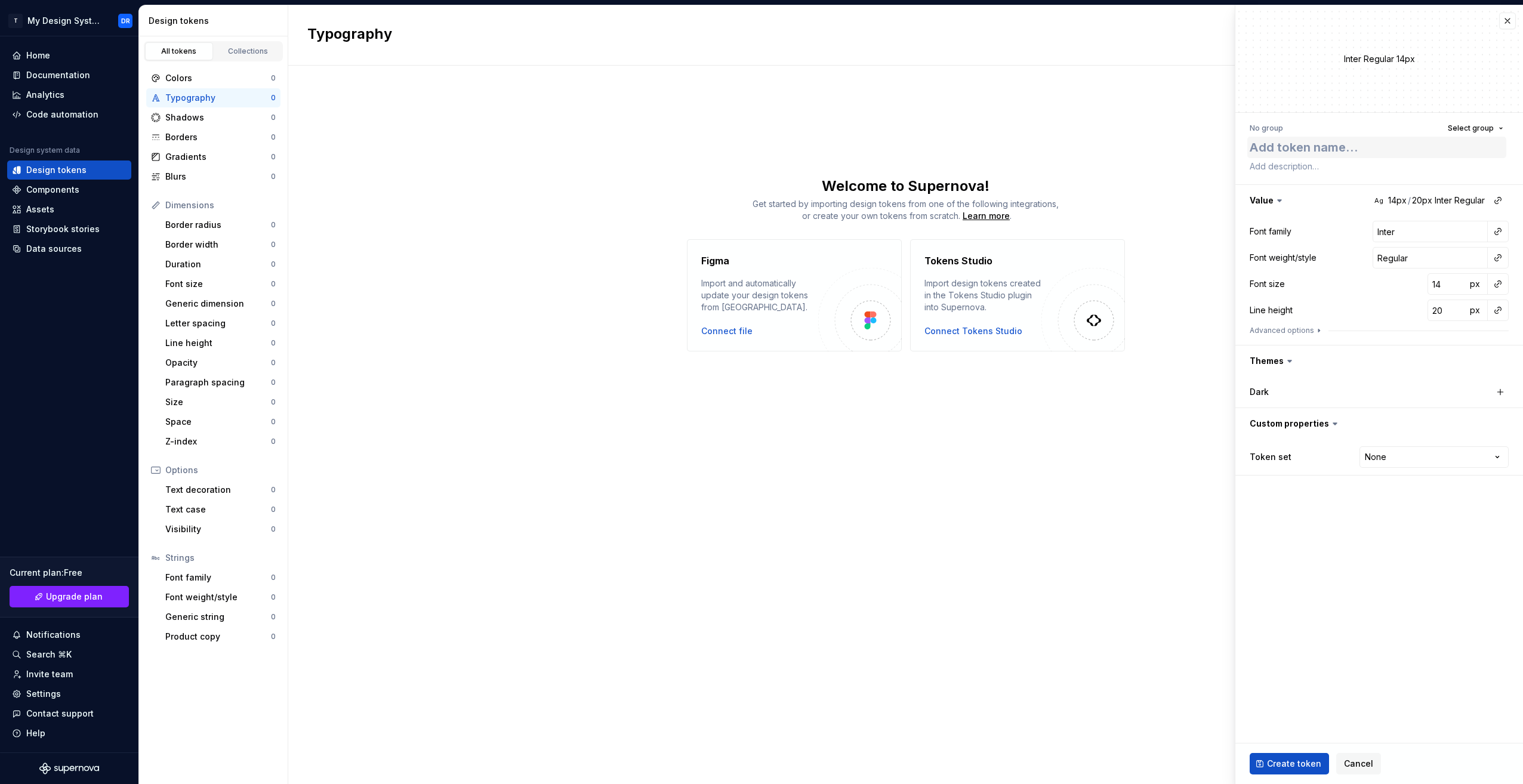
click at [1287, 153] on textarea at bounding box center [1377, 147] width 259 height 22
type textarea "*"
type textarea "i"
type textarea "*"
type textarea "ib"
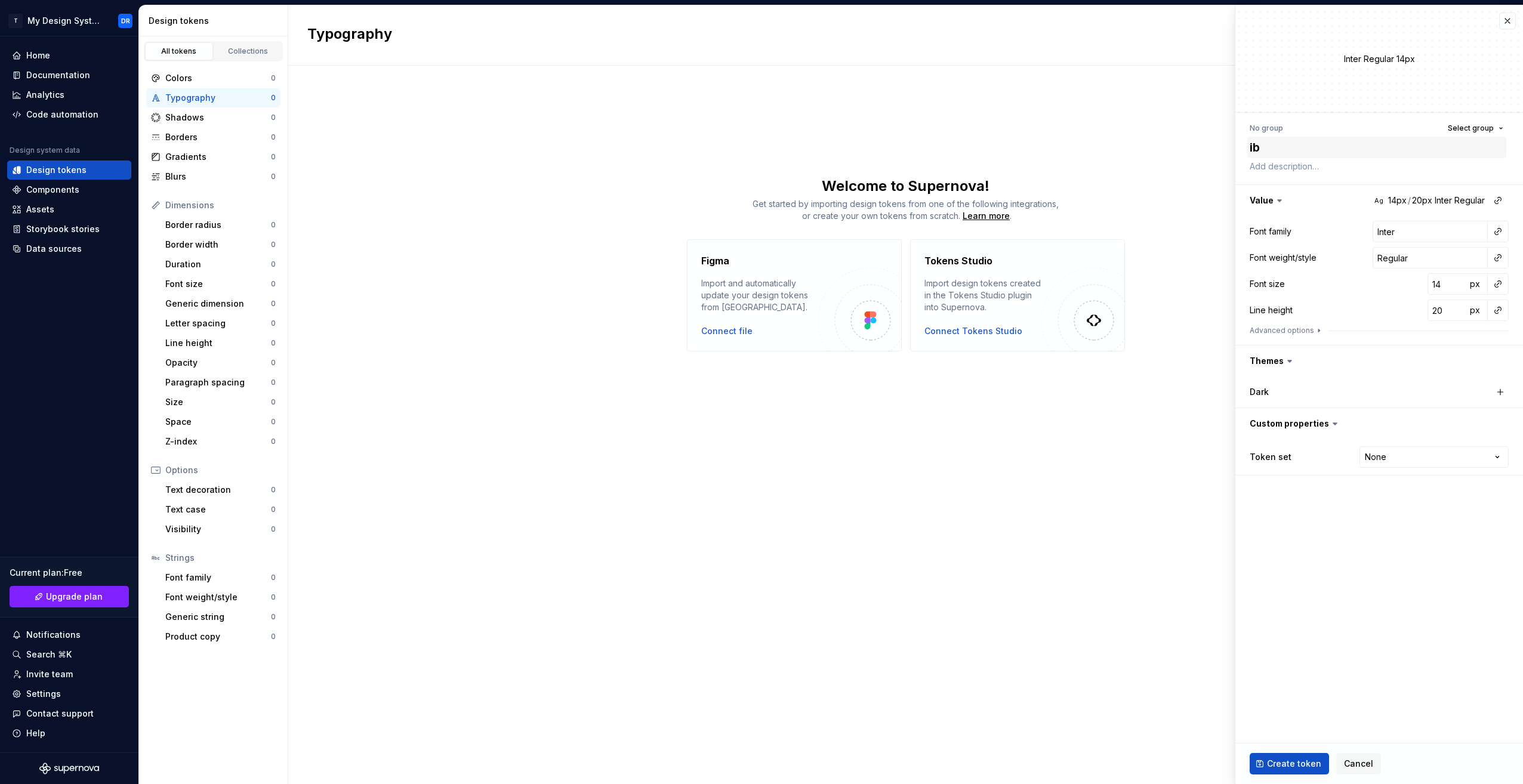
type textarea "*"
type textarea "ib/"
type textarea "*"
type textarea "ib/p"
type textarea "*"
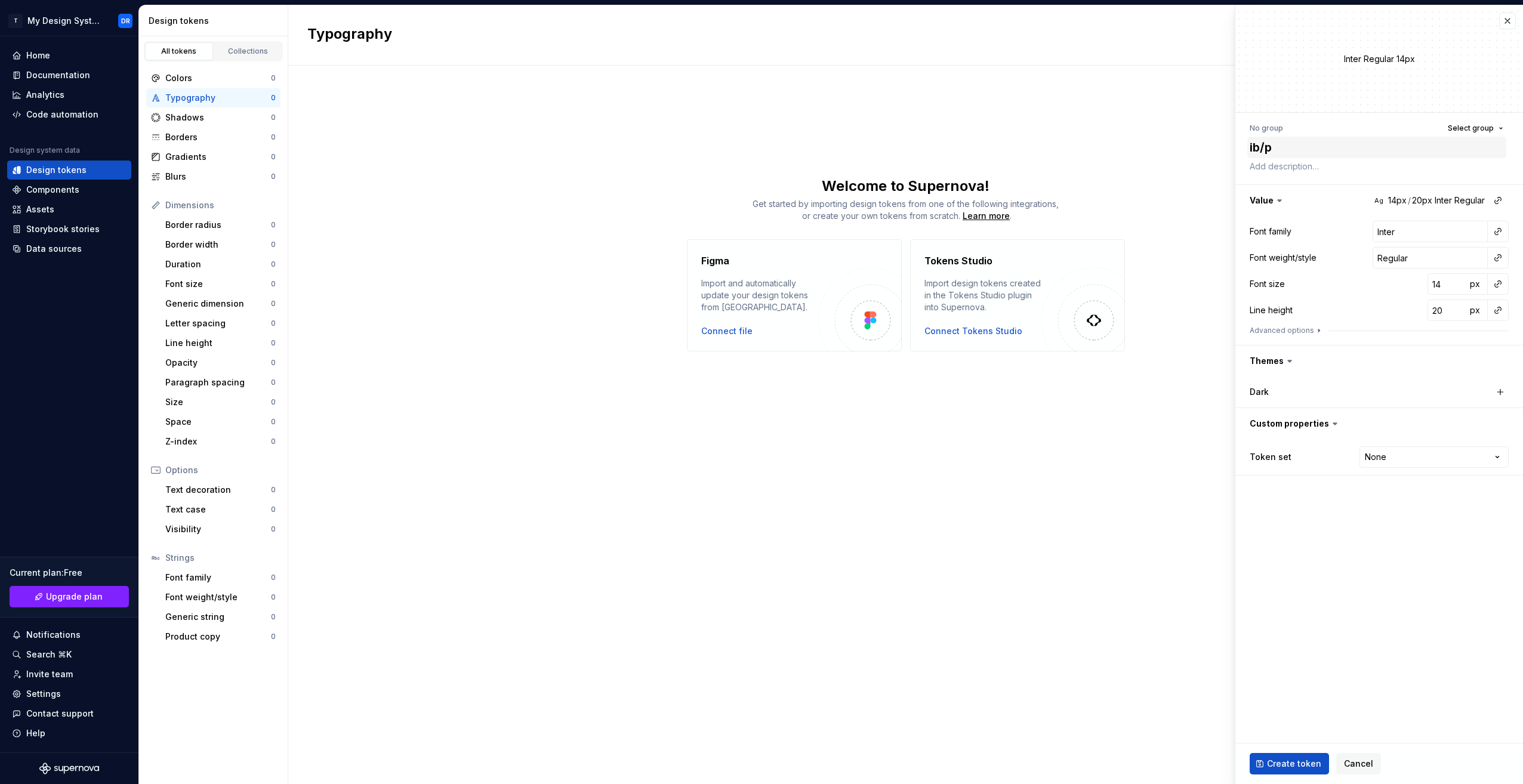
type textarea "ib/pt"
type textarea "*"
type textarea "ib/p"
type textarea "*"
type textarea "ib/"
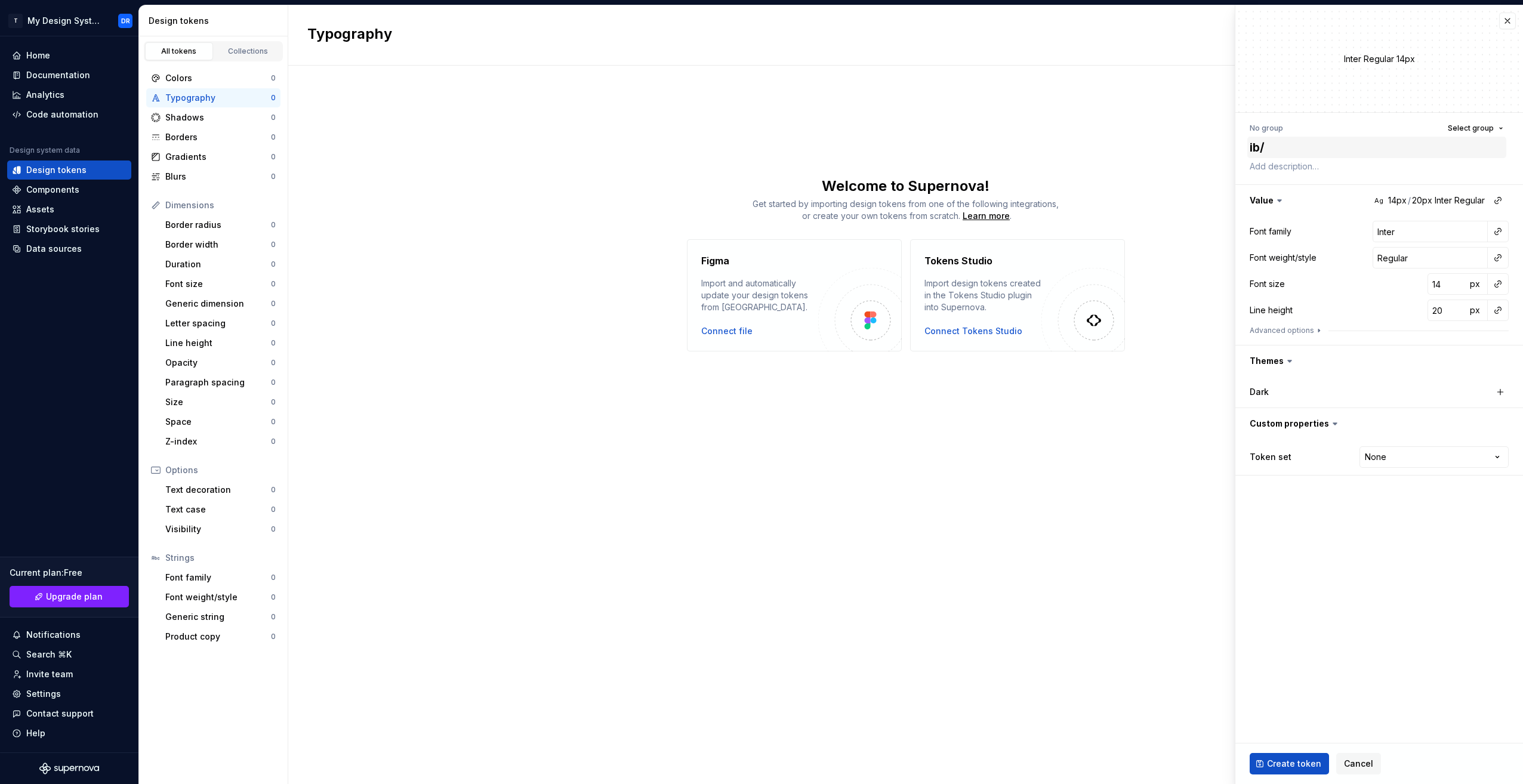
type textarea "*"
type textarea "ib"
type textarea "*"
type textarea "ib-"
type textarea "*"
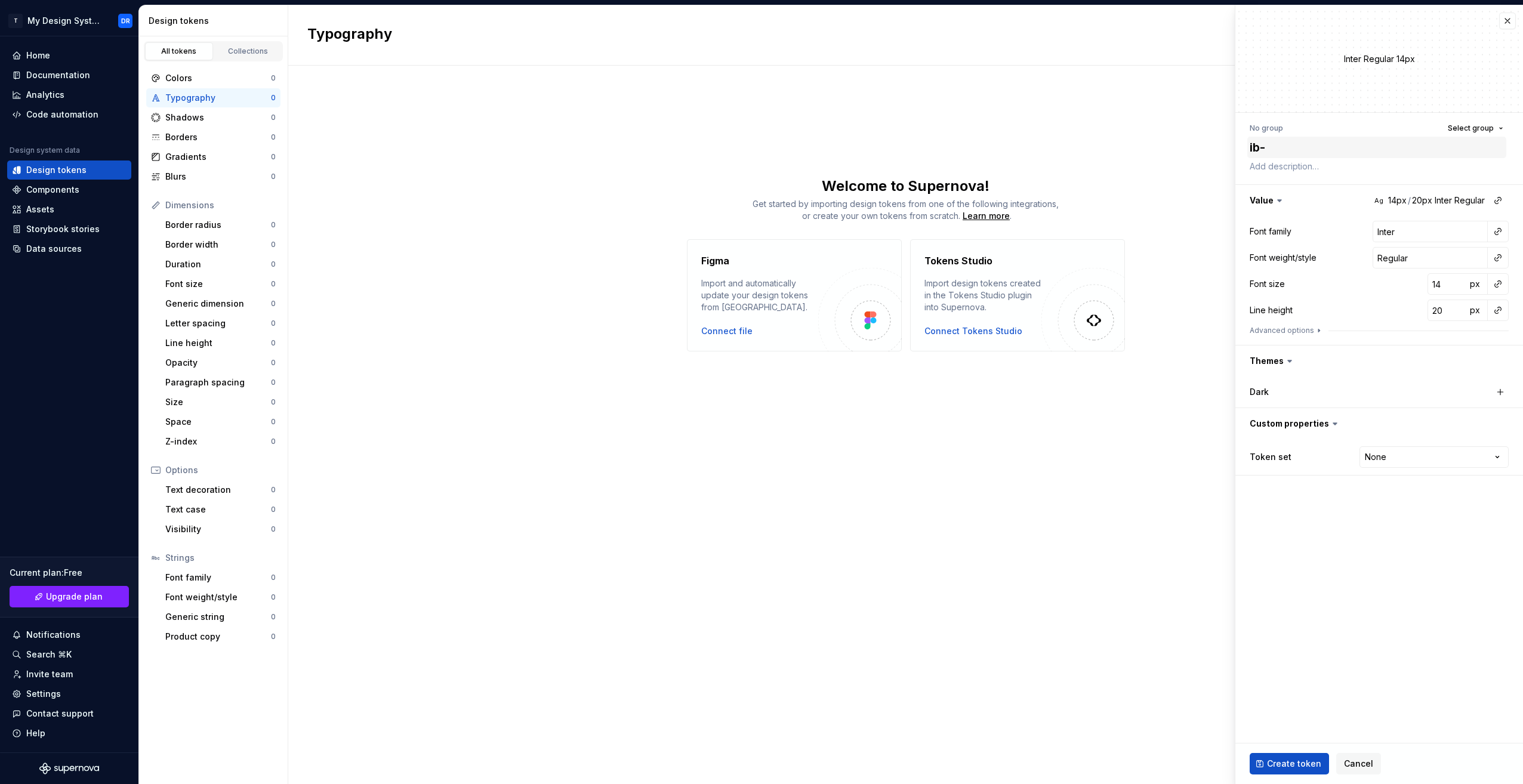
type textarea "ib--"
type textarea "*"
type textarea "ib--s"
type textarea "*"
type textarea "ib--st"
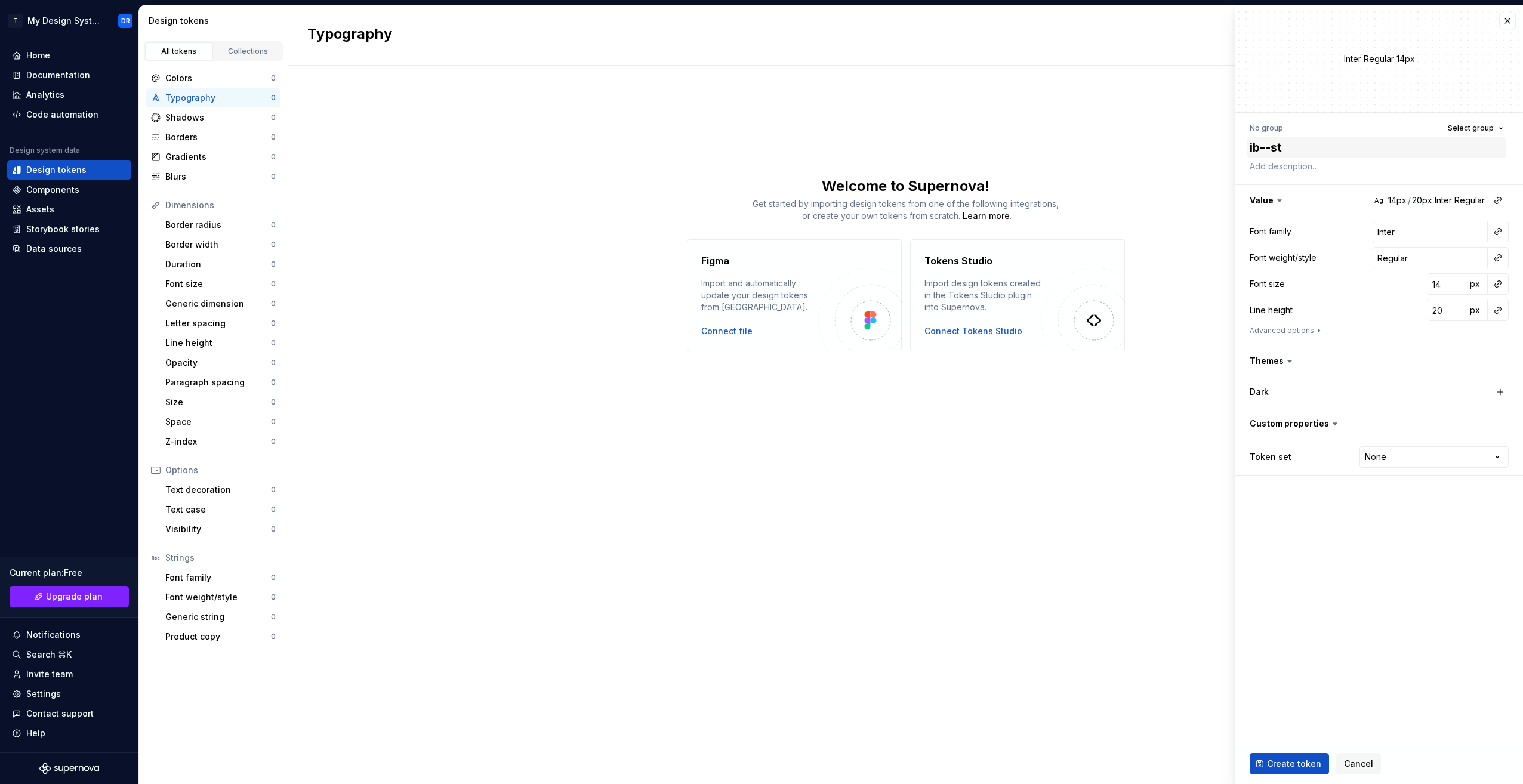
type textarea "*"
type textarea "ib--s"
type textarea "*"
type textarea "ib--"
type textarea "*"
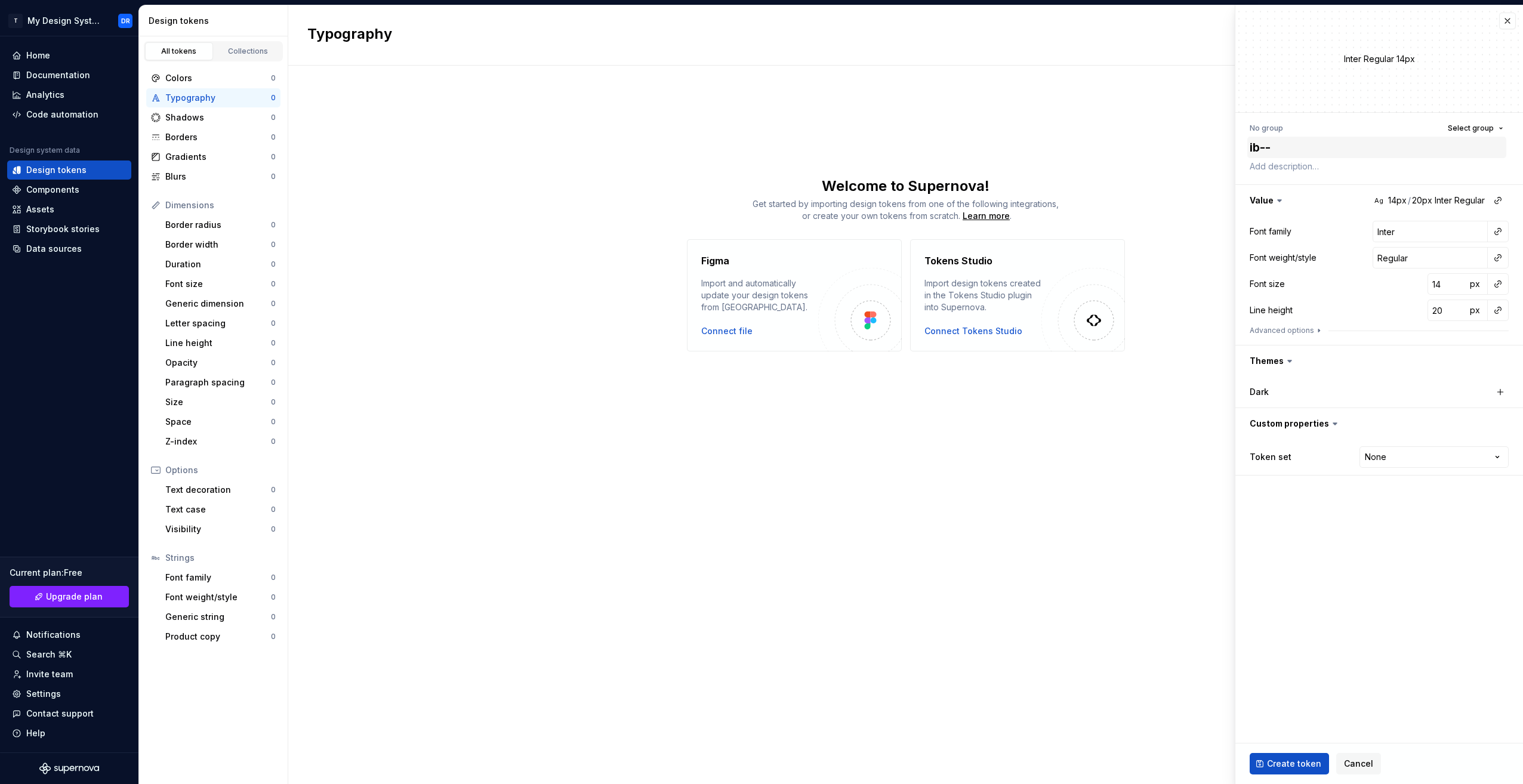
type textarea "ib-"
type textarea "*"
type textarea "ib-p"
type textarea "*"
type textarea "ib-pt"
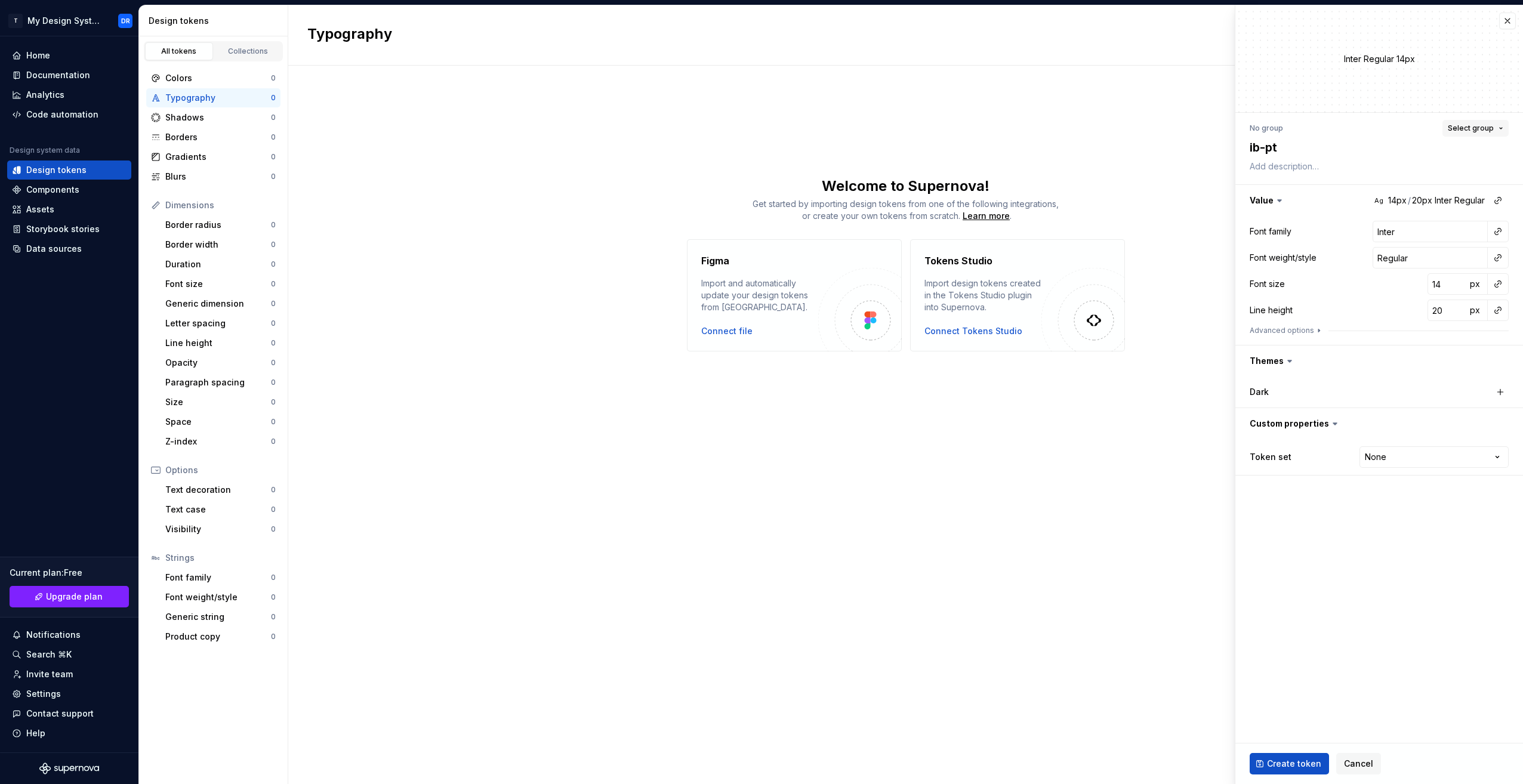
click at [1489, 132] on span "Select group" at bounding box center [1471, 128] width 46 height 9
click at [1362, 236] on div "text" at bounding box center [1352, 237] width 25 height 12
click at [1303, 148] on textarea "ib-pt" at bounding box center [1377, 147] width 259 height 22
click at [1290, 147] on textarea "ib-pt" at bounding box center [1377, 147] width 259 height 22
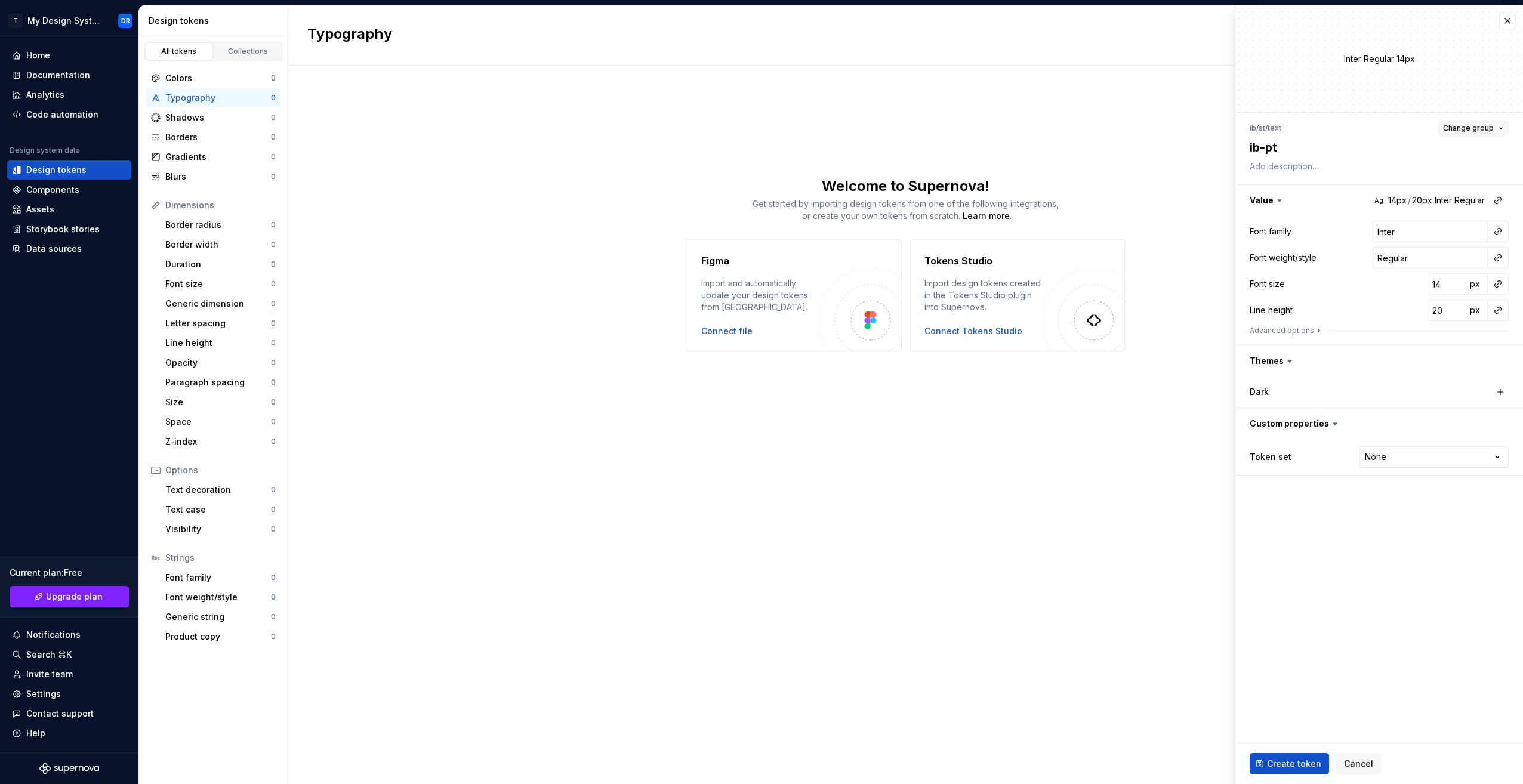
click at [1470, 129] on span "Change group" at bounding box center [1468, 128] width 51 height 9
click at [1287, 145] on textarea "ib-pt" at bounding box center [1377, 147] width 259 height 22
type textarea "*"
type textarea "1"
type textarea "*"
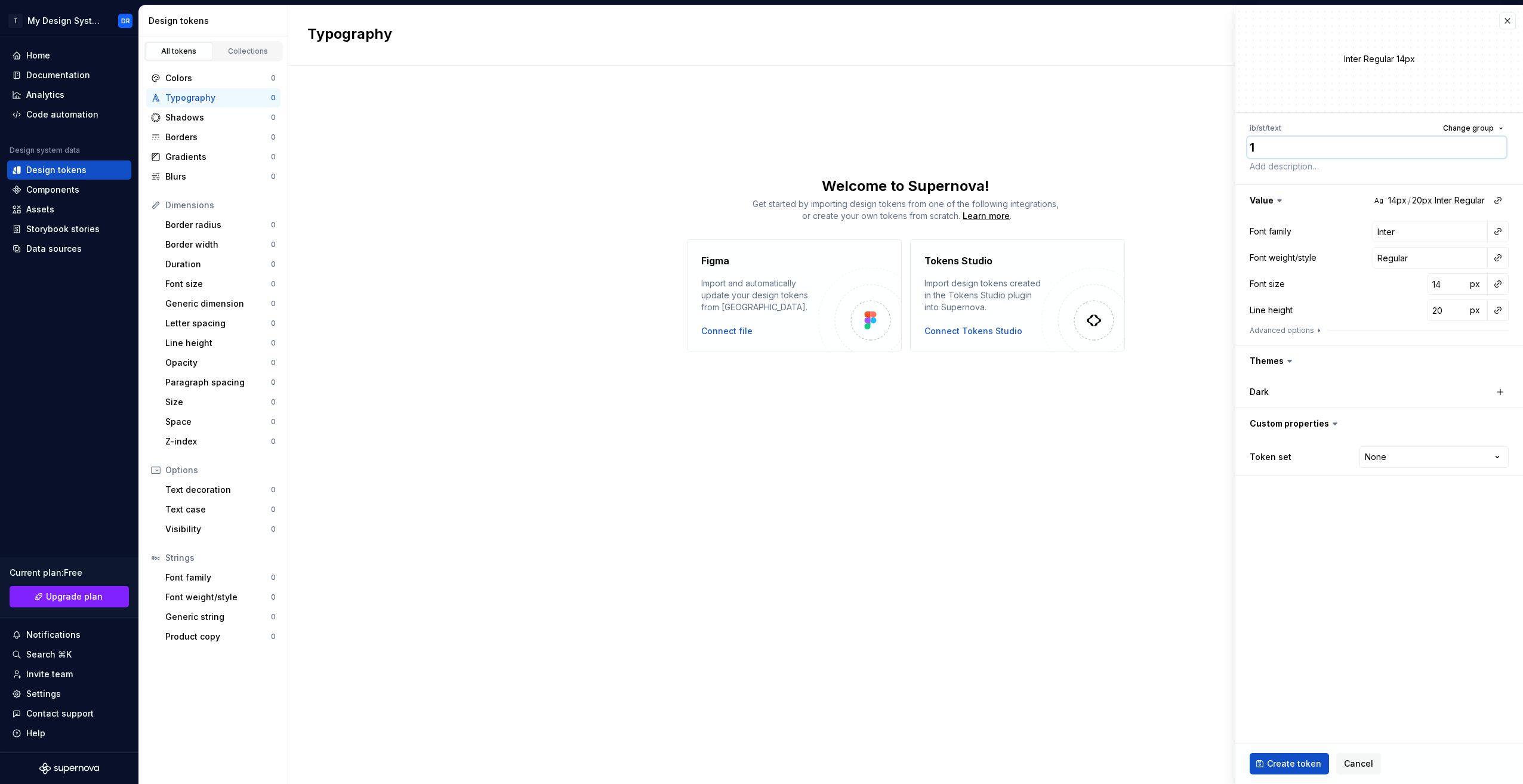
type textarea "10"
type textarea "*"
type textarea "100"
click at [1391, 623] on fieldset "Inter Regular 14px ib / st / text Change group 100 Value Ag 14px / 20px Inter R…" at bounding box center [1380, 394] width 288 height 778
click at [1272, 200] on button "button" at bounding box center [1380, 200] width 288 height 31
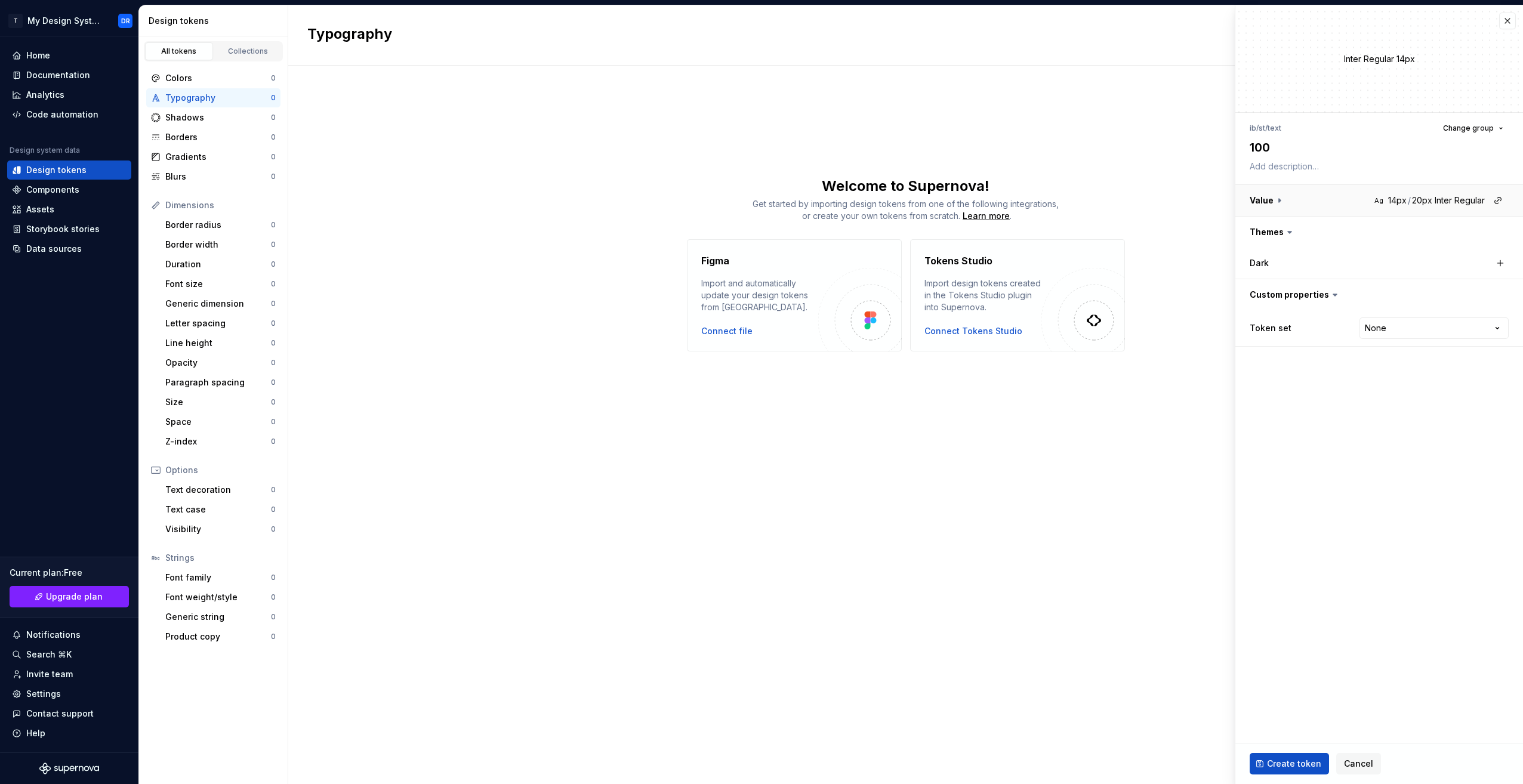
click at [1272, 200] on button "button" at bounding box center [1380, 200] width 288 height 31
click at [1410, 202] on button "button" at bounding box center [1380, 200] width 288 height 31
click at [1287, 762] on span "Create token" at bounding box center [1295, 763] width 55 height 12
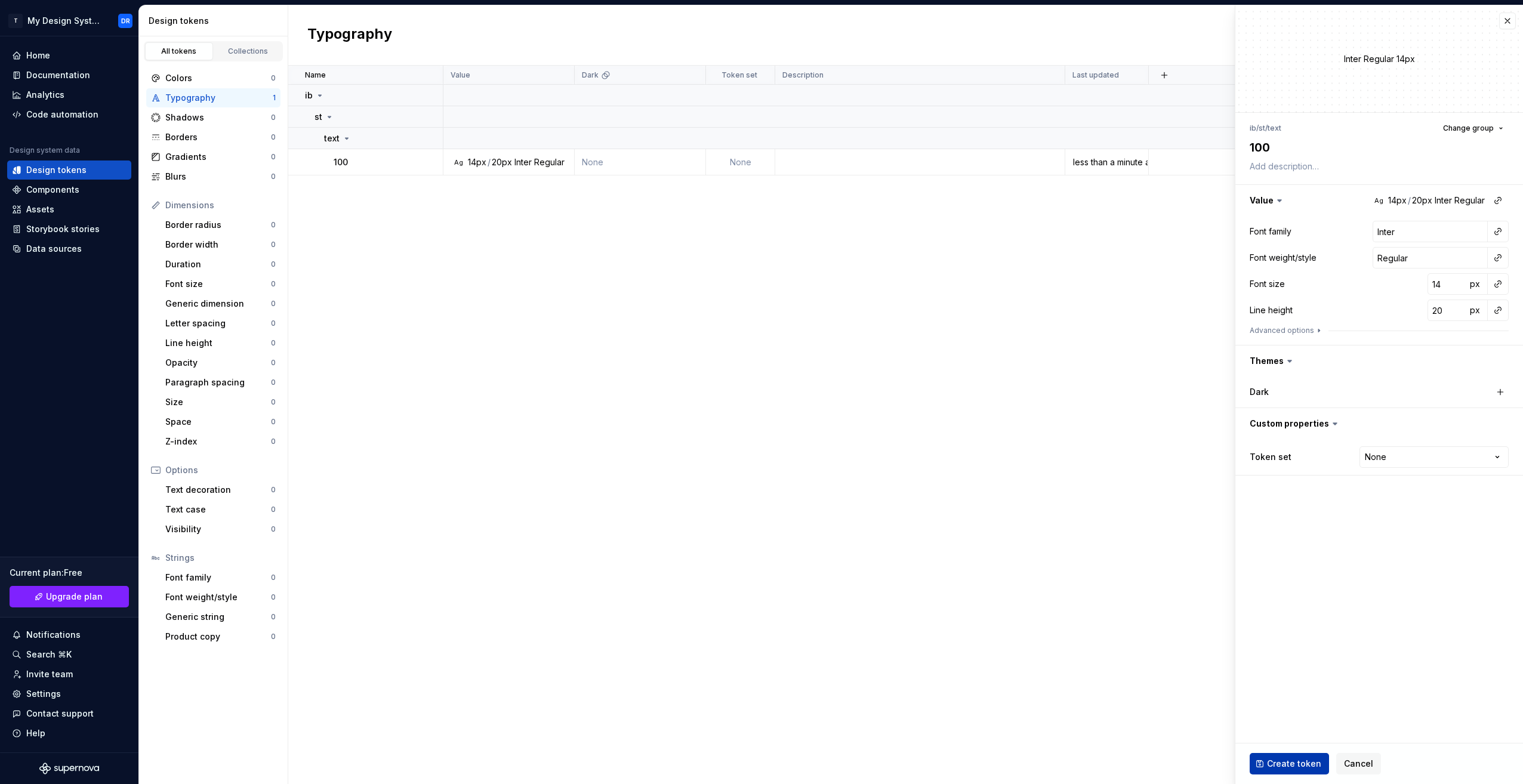
type textarea "*"
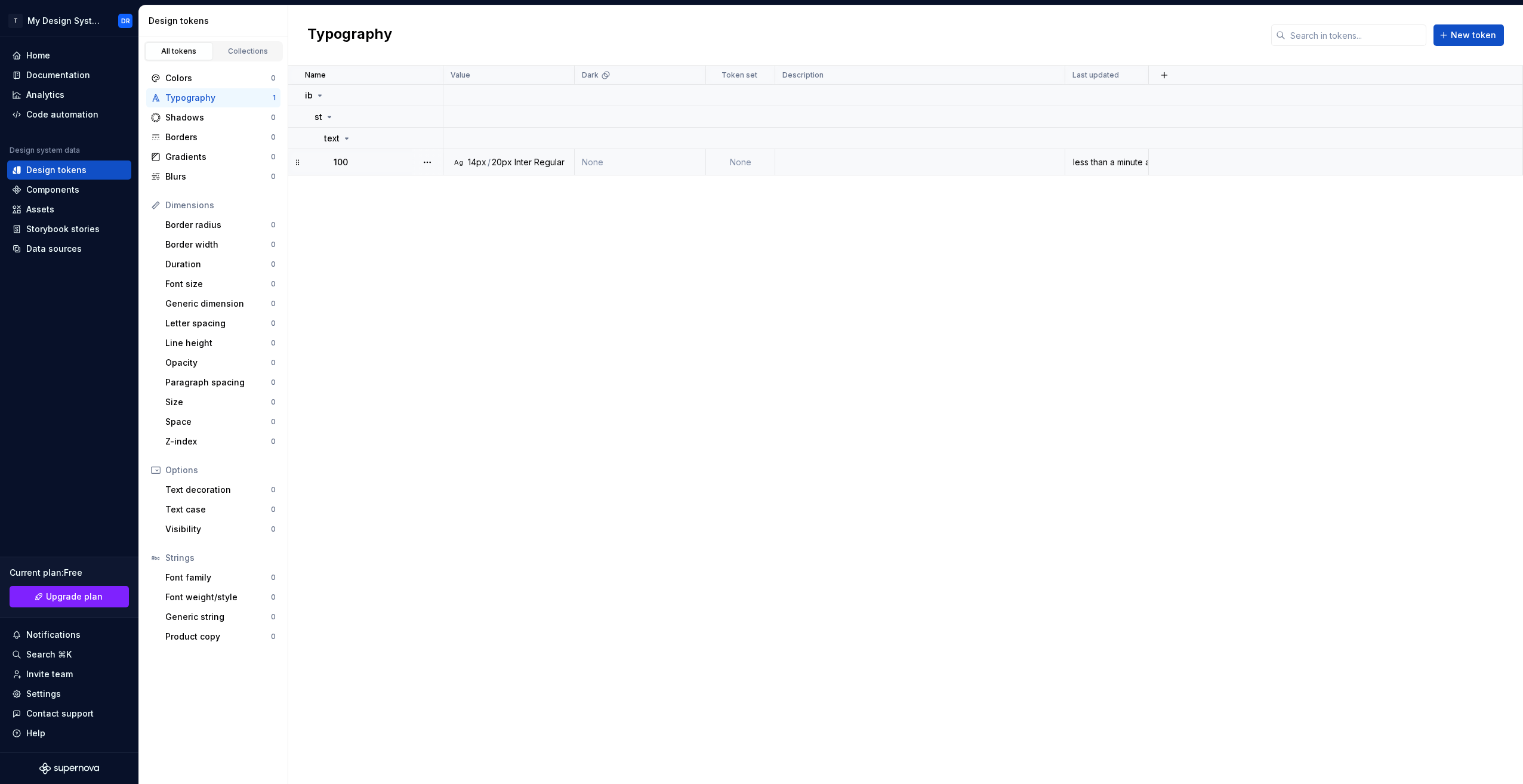
click at [392, 169] on td "100" at bounding box center [366, 162] width 155 height 26
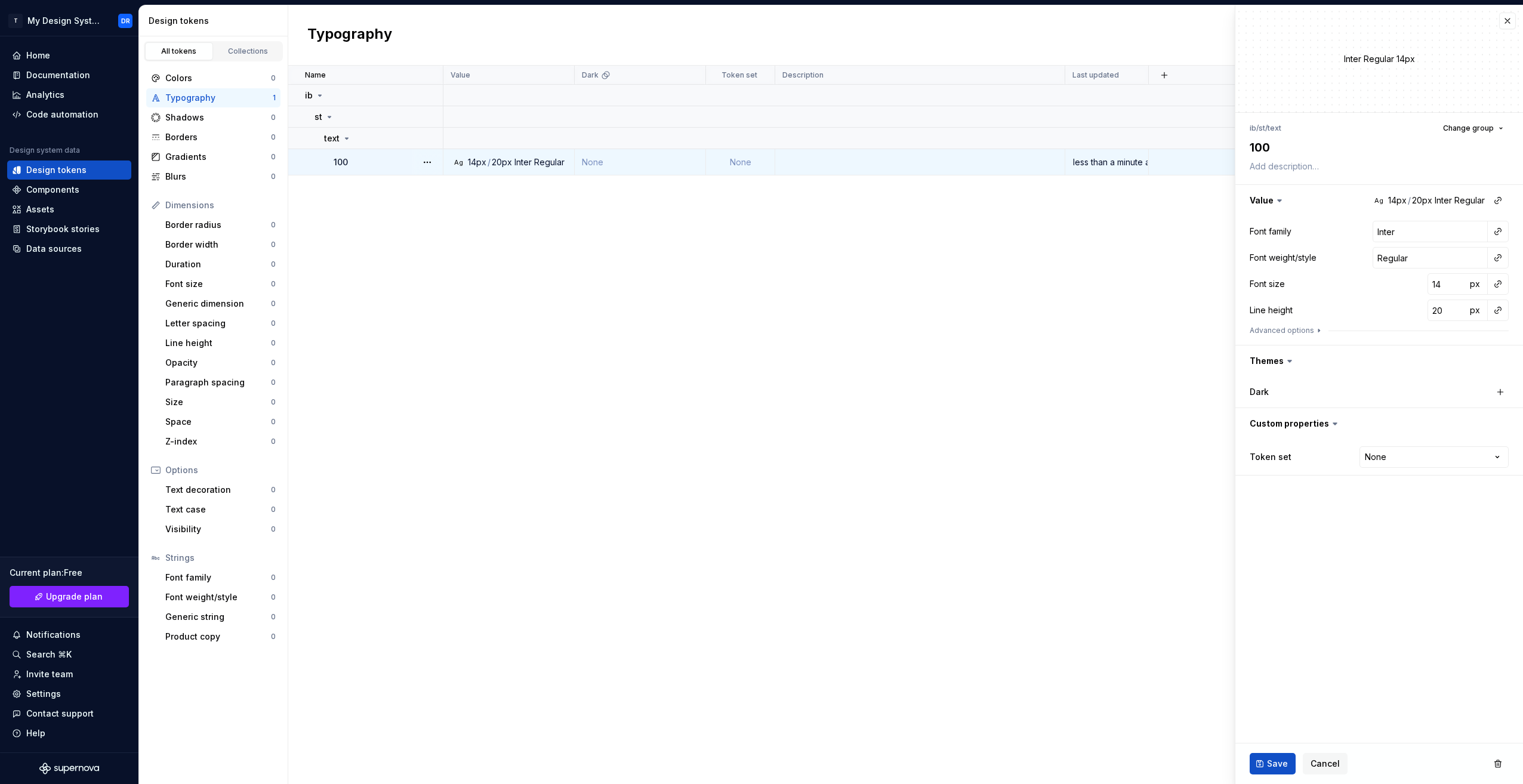
type textarea "*"
